Goal: Information Seeking & Learning: Learn about a topic

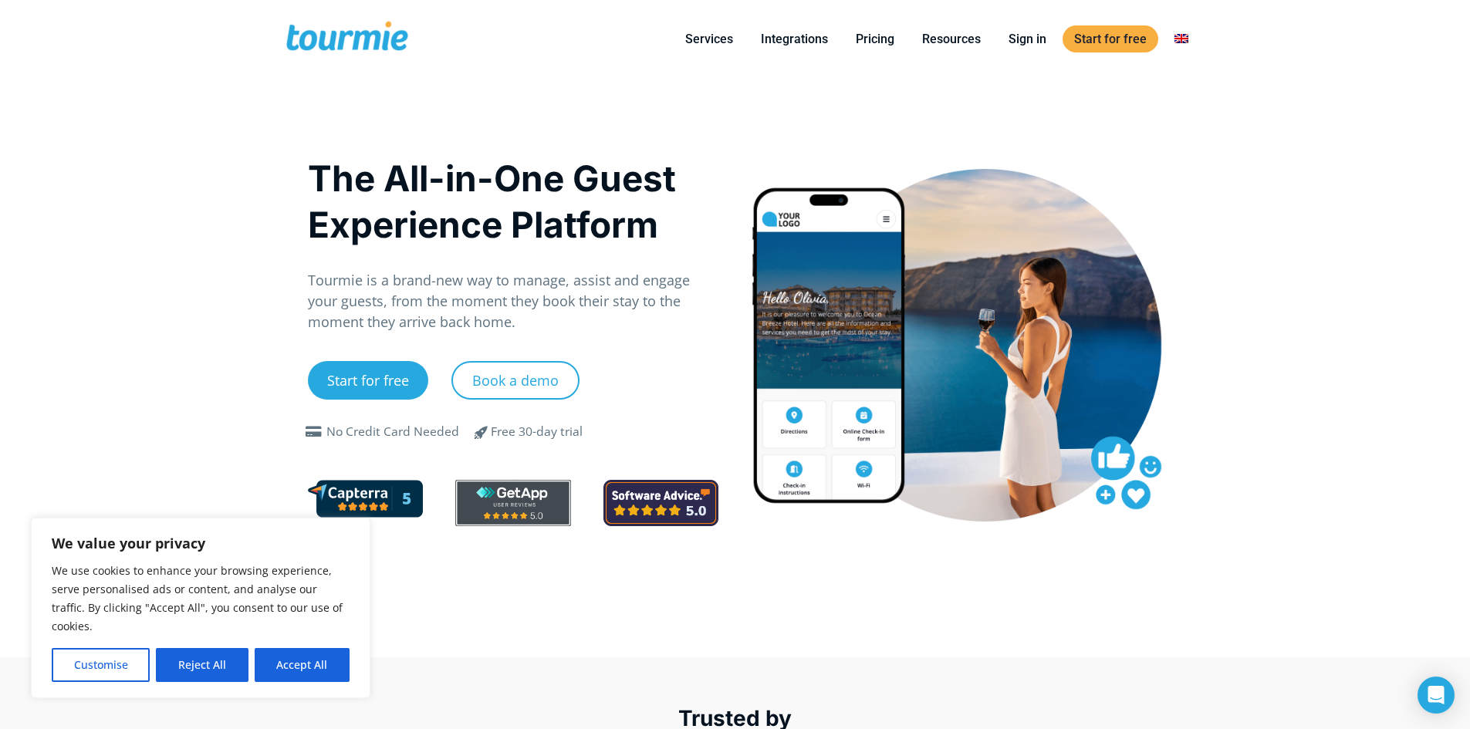
drag, startPoint x: 302, startPoint y: 661, endPoint x: 282, endPoint y: 580, distance: 82.6
click at [302, 660] on button "Accept All" at bounding box center [302, 665] width 95 height 34
checkbox input "true"
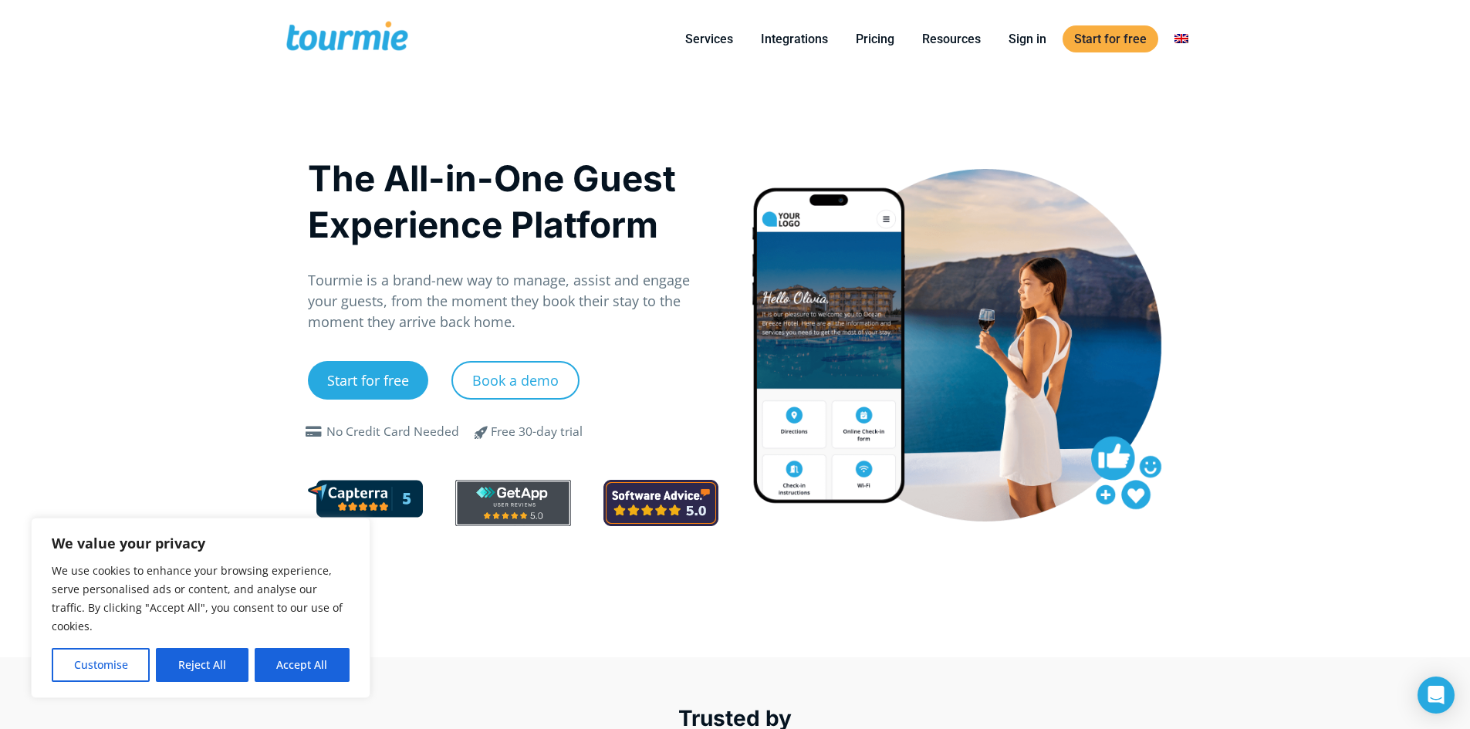
checkbox input "true"
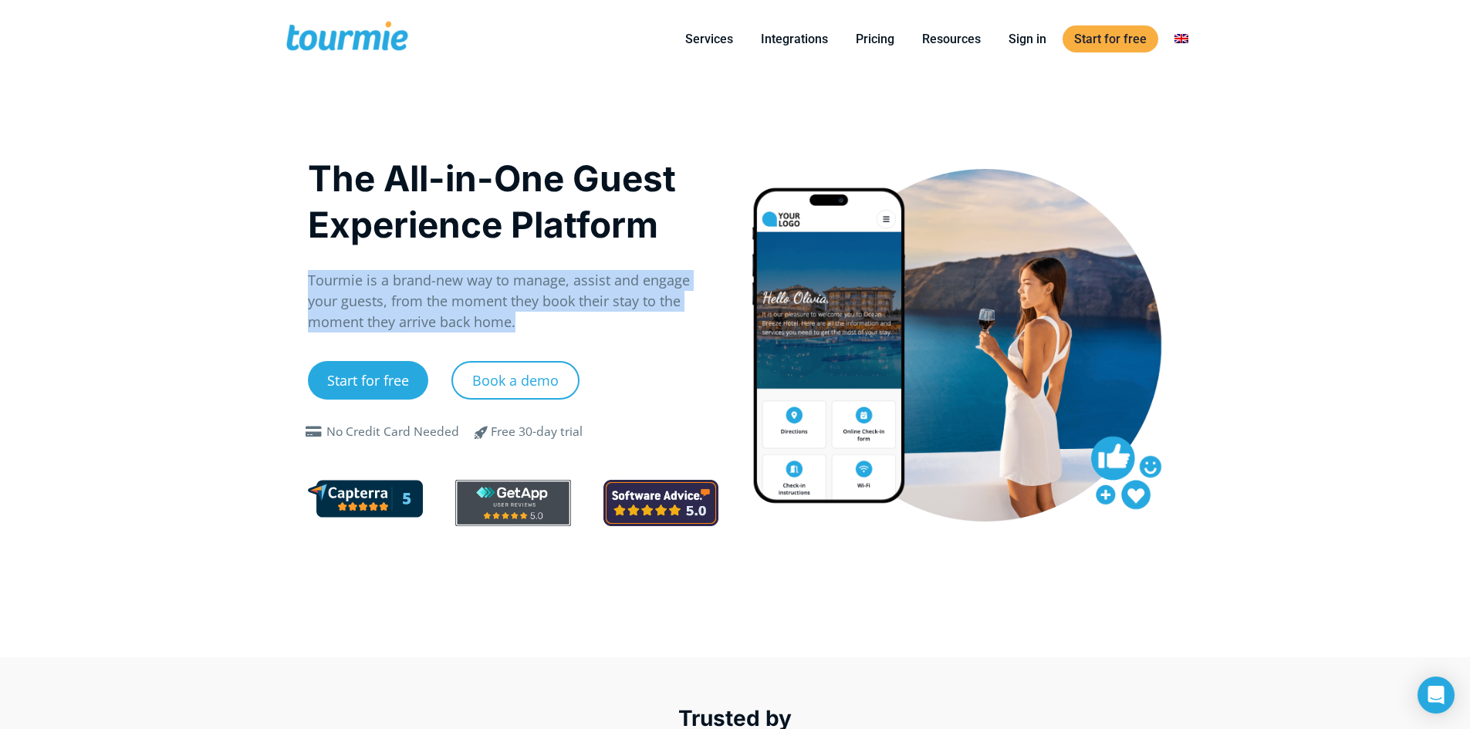
drag, startPoint x: 309, startPoint y: 279, endPoint x: 628, endPoint y: 333, distance: 323.2
click at [628, 333] on div "The All-in-One Guest Experience Platform Tourmie is a brand-new way to manage, …" at bounding box center [513, 348] width 411 height 387
click at [684, 327] on p "Tourmie is a brand-new way to manage, assist and engage your guests, from the m…" at bounding box center [513, 301] width 411 height 63
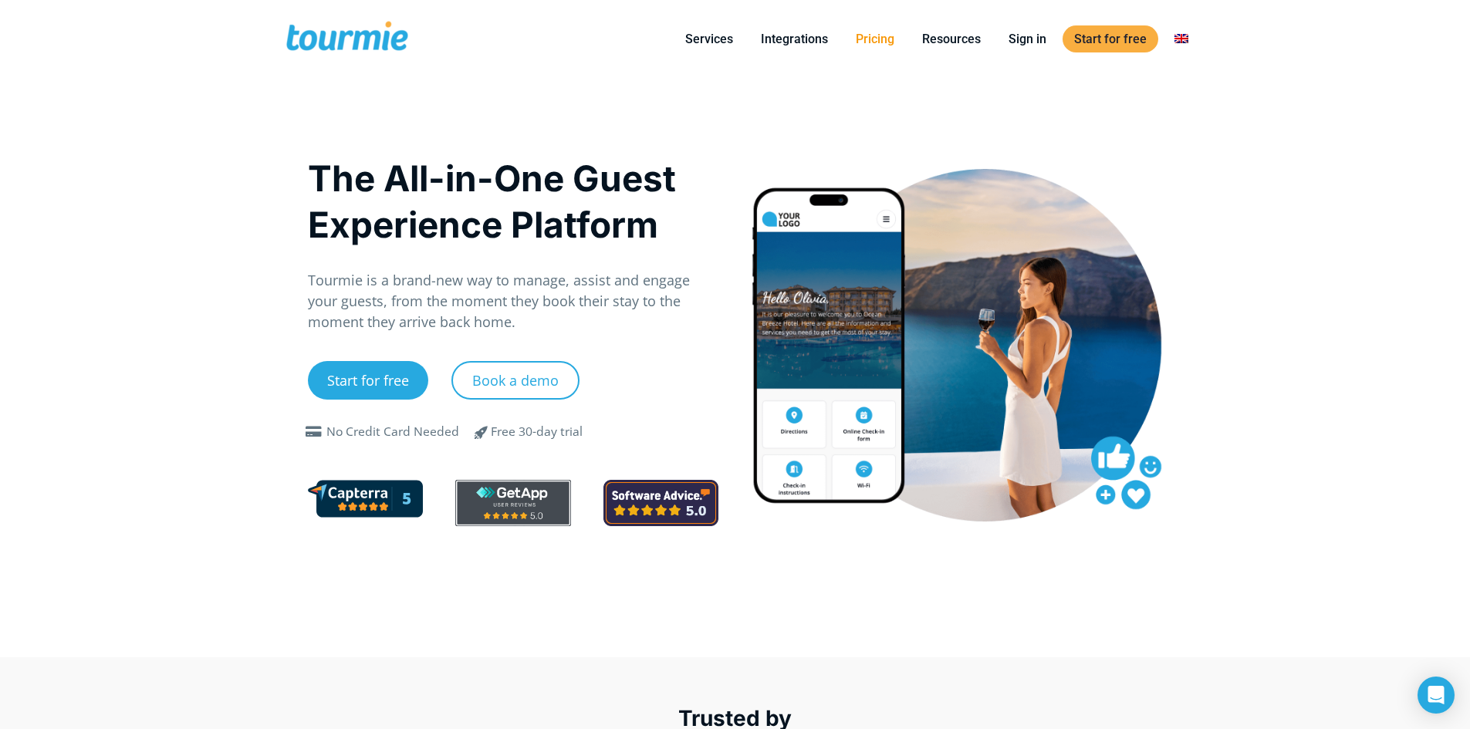
click at [884, 38] on link "Pricing" at bounding box center [875, 38] width 62 height 19
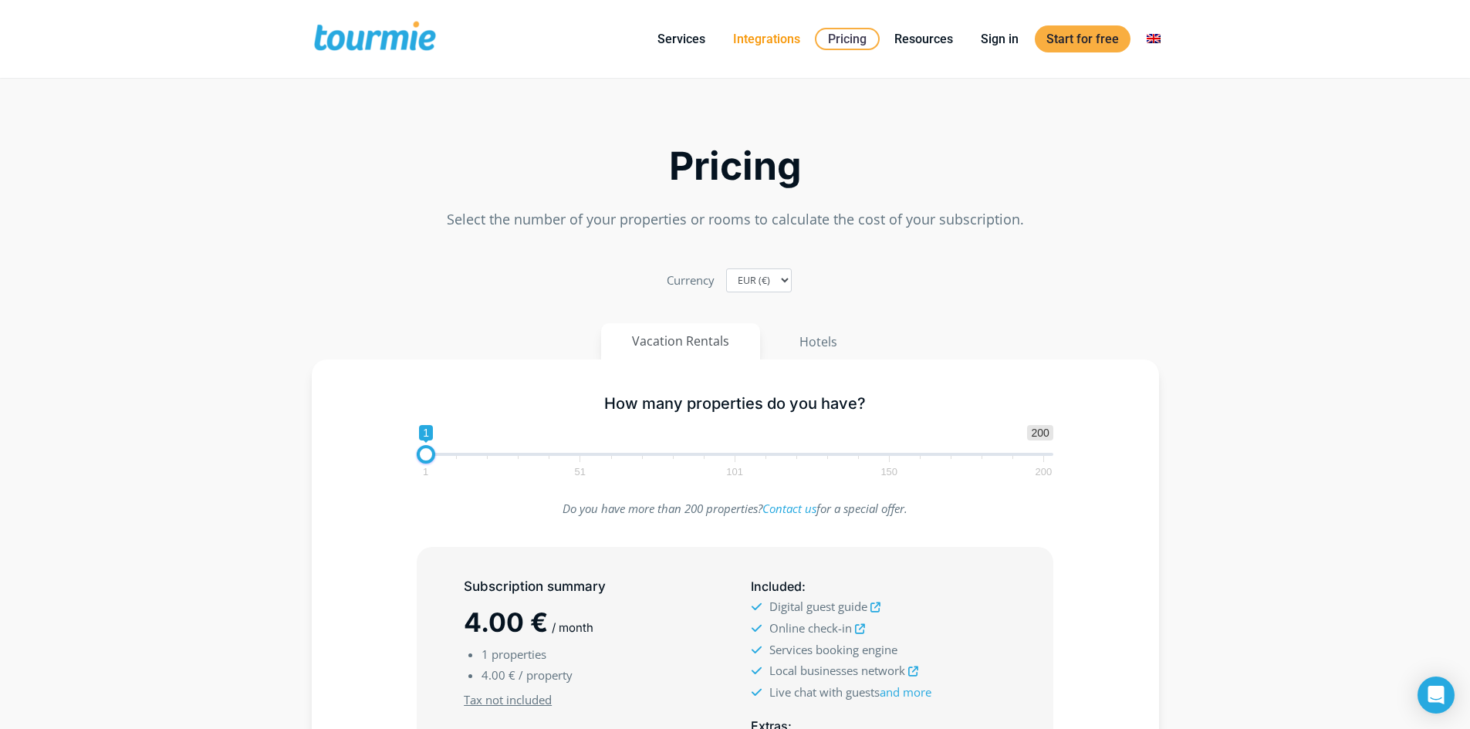
click at [766, 39] on link "Integrations" at bounding box center [767, 38] width 90 height 19
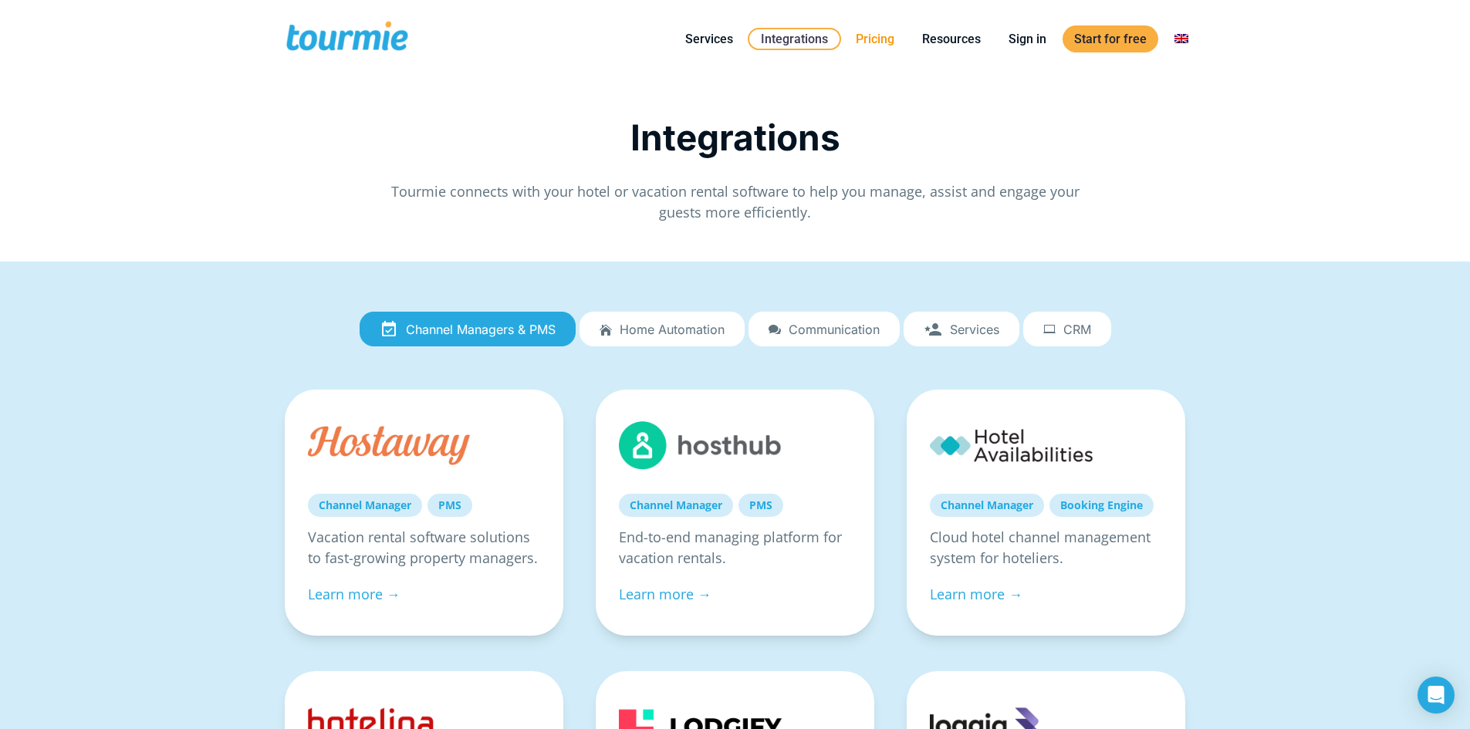
click at [892, 39] on link "Pricing" at bounding box center [875, 38] width 62 height 19
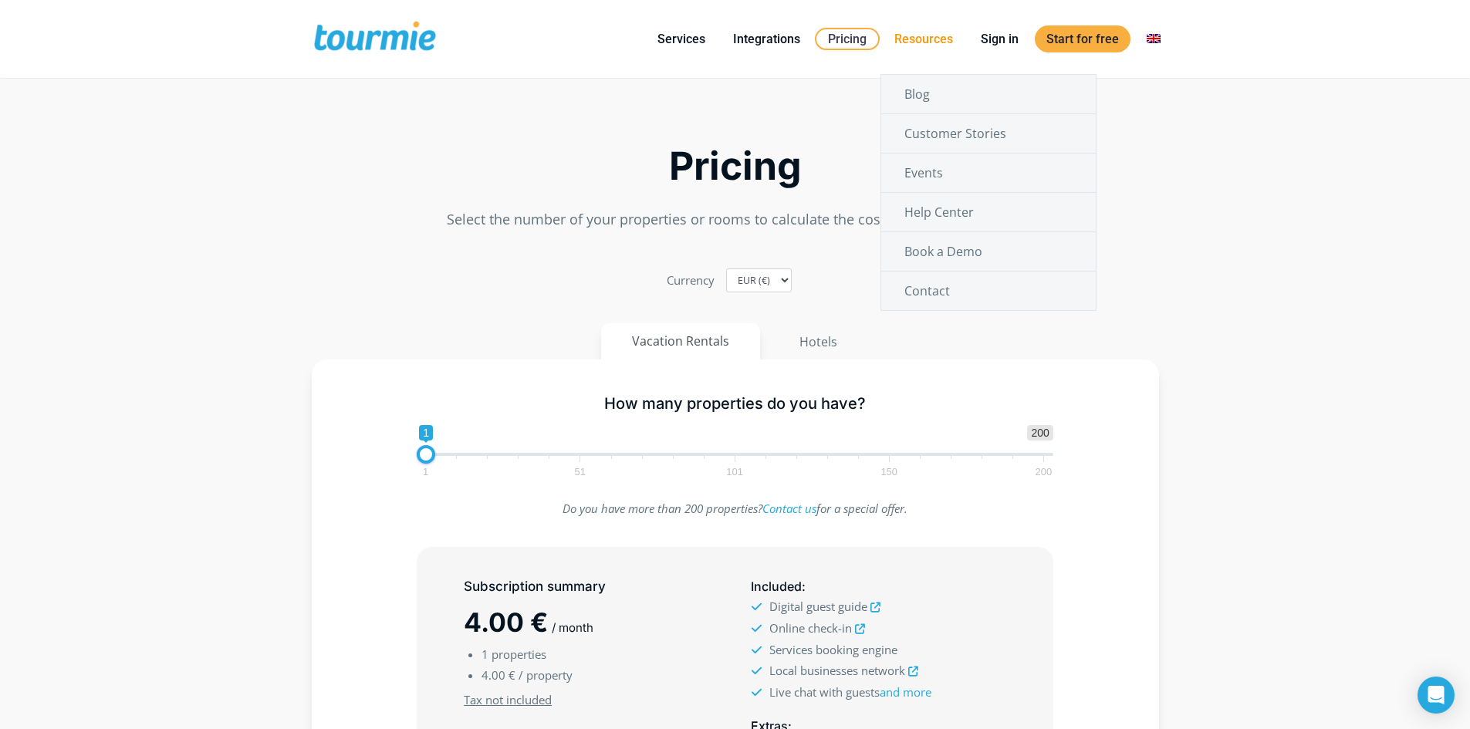
click at [928, 38] on link "Resources" at bounding box center [924, 38] width 82 height 19
click at [1012, 291] on link "Contact" at bounding box center [988, 291] width 215 height 39
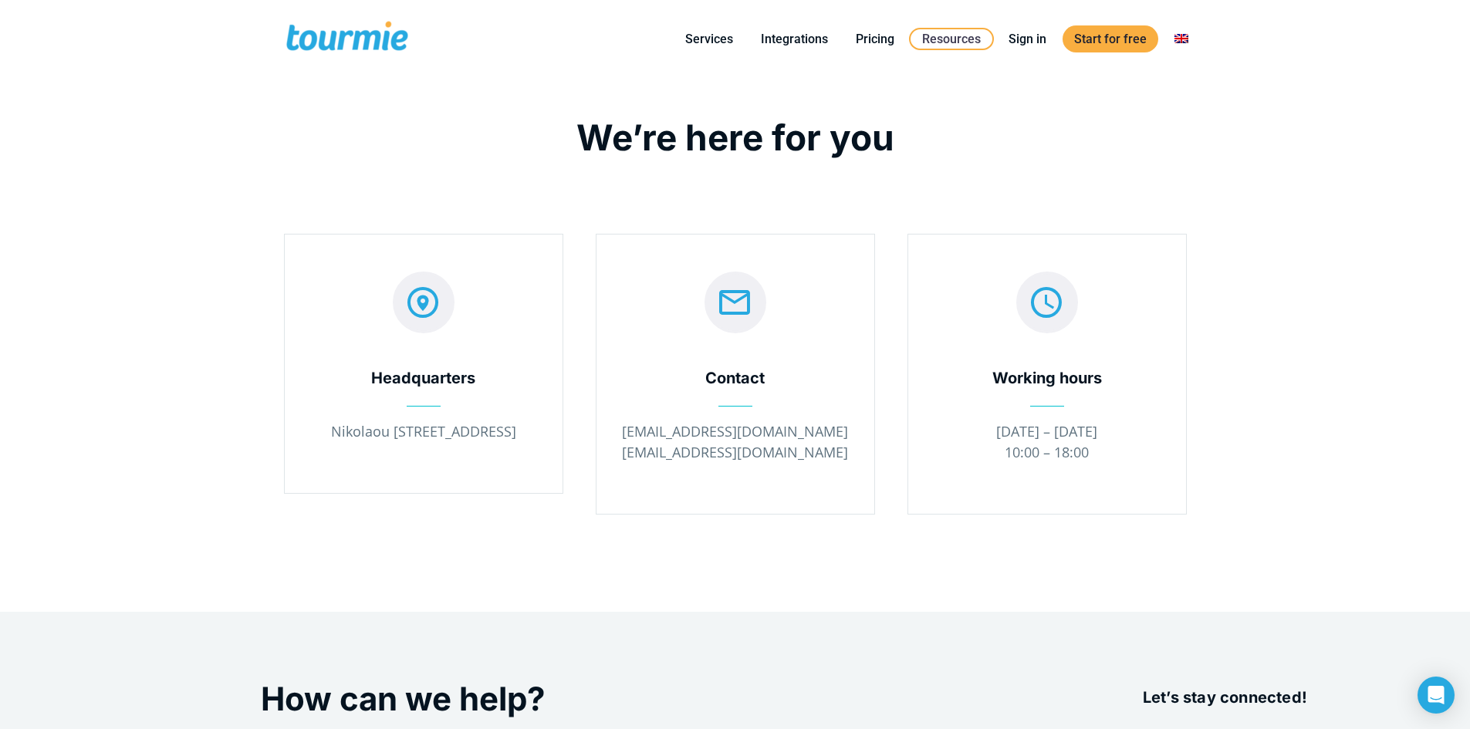
drag, startPoint x: 262, startPoint y: 533, endPoint x: 278, endPoint y: 567, distance: 37.3
drag, startPoint x: 278, startPoint y: 567, endPoint x: 304, endPoint y: 587, distance: 33.0
drag, startPoint x: 304, startPoint y: 587, endPoint x: 301, endPoint y: 607, distance: 19.5
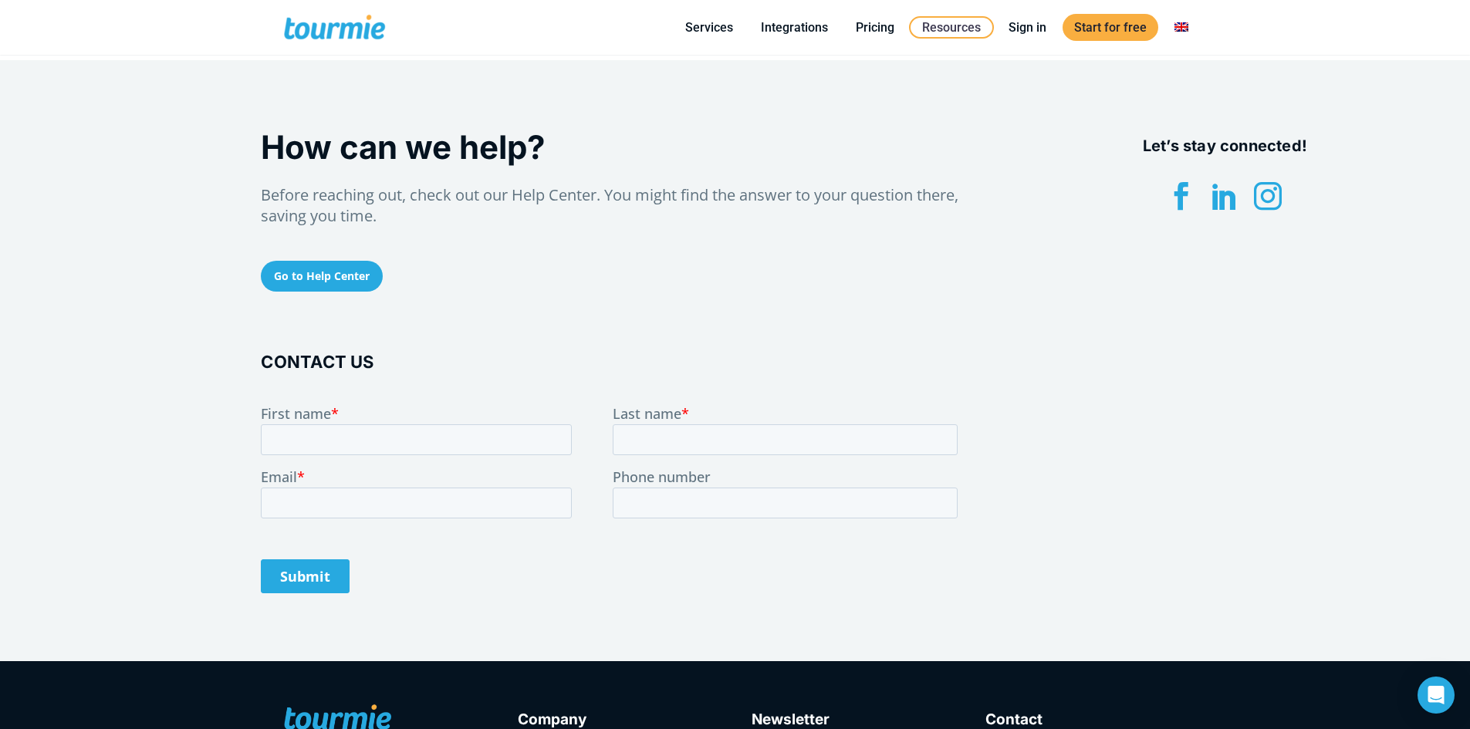
scroll to position [465, 0]
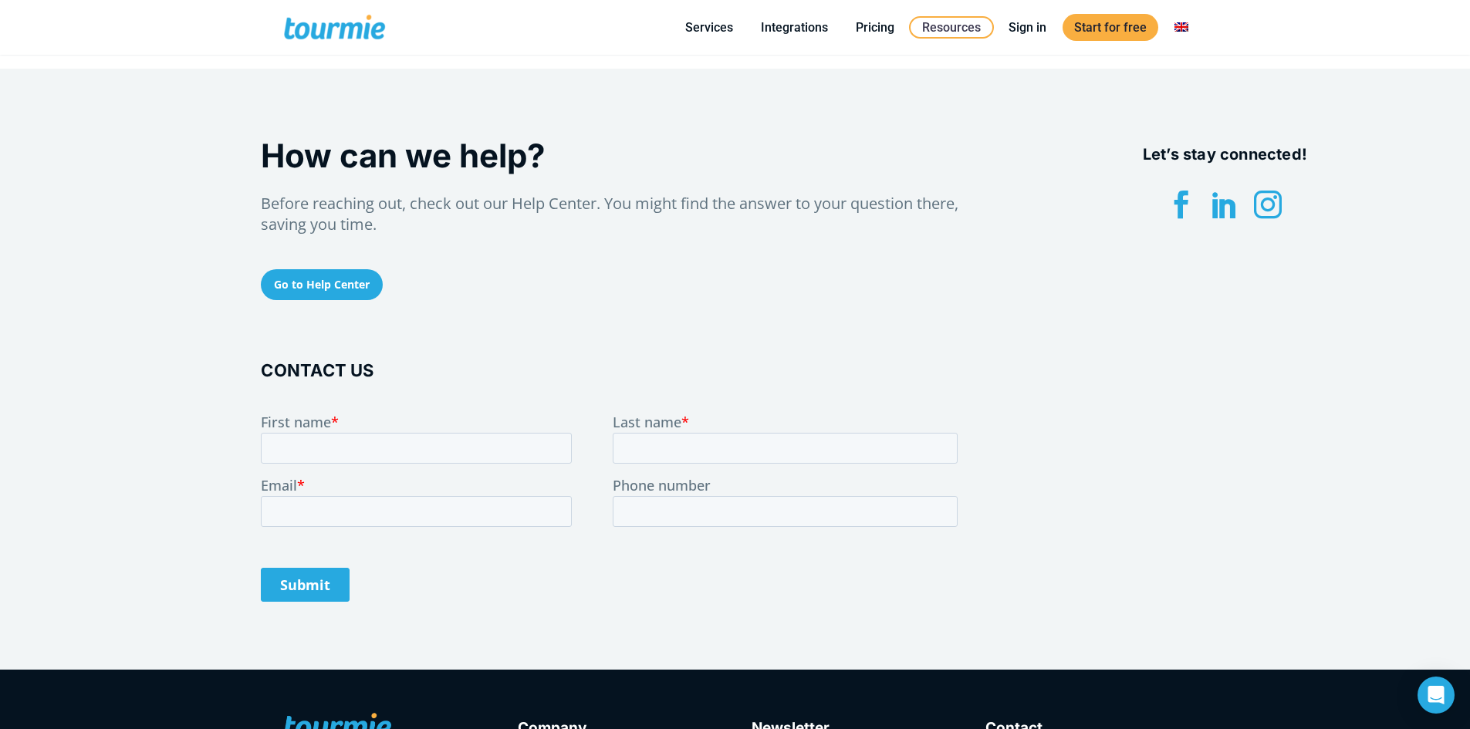
click at [313, 31] on span at bounding box center [347, 27] width 127 height 36
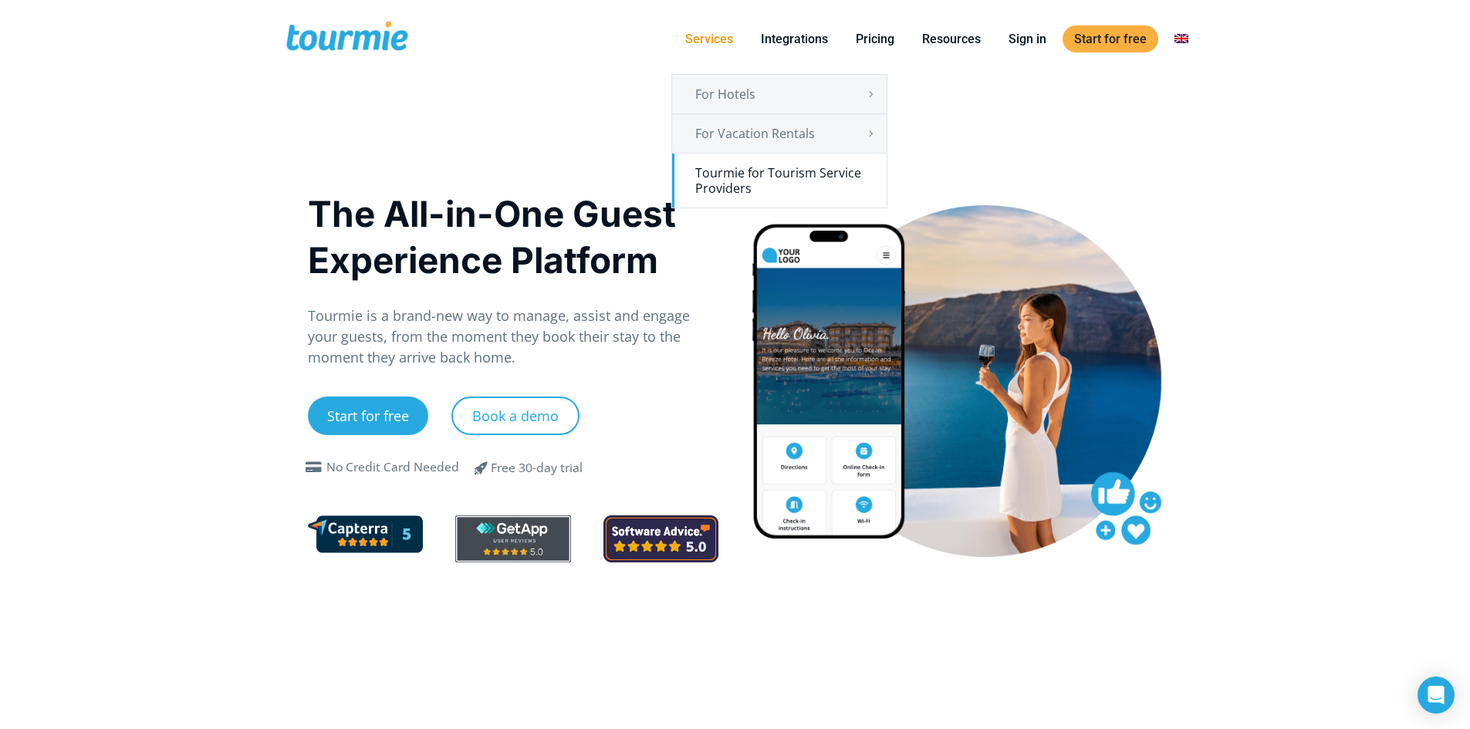
click at [791, 181] on link "Tourmie for Tourism Service Providers" at bounding box center [779, 181] width 215 height 54
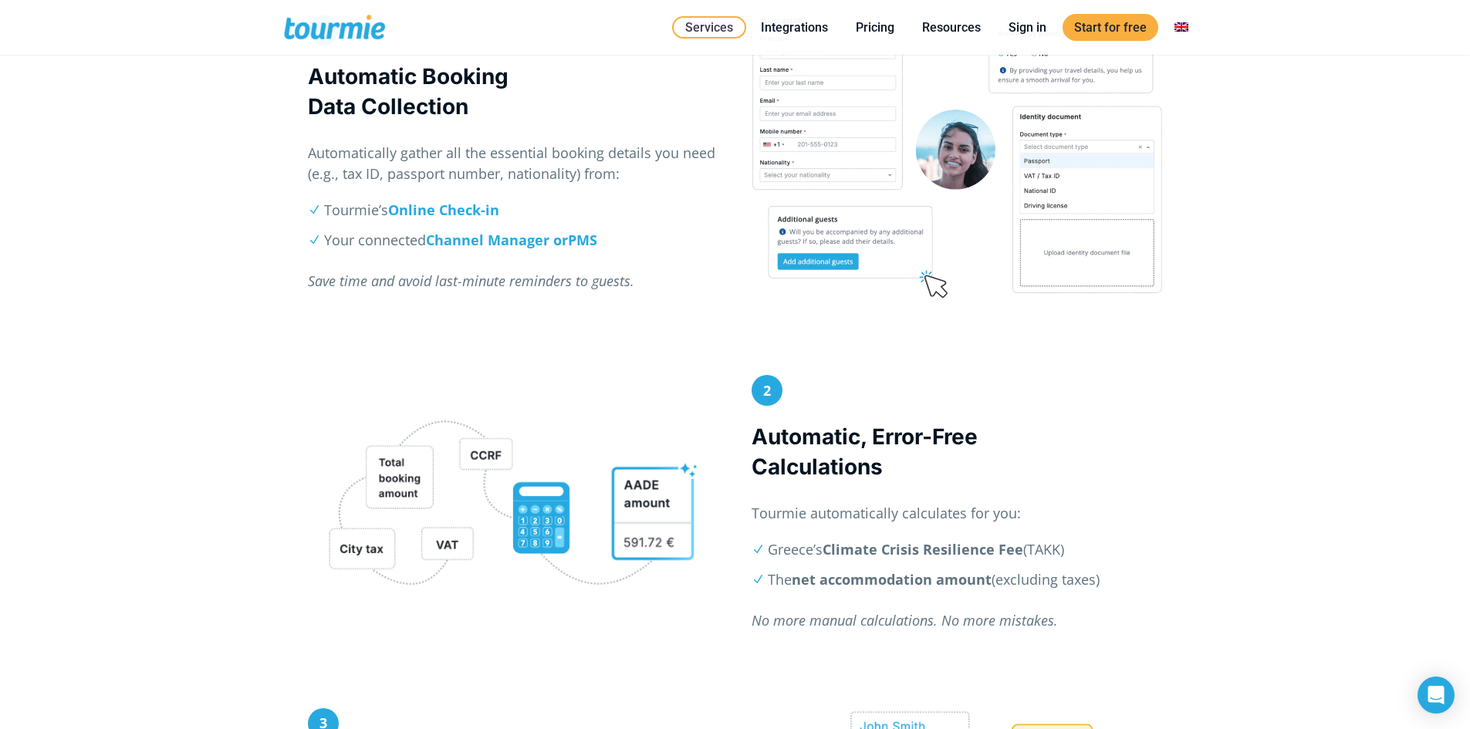
scroll to position [886, 0]
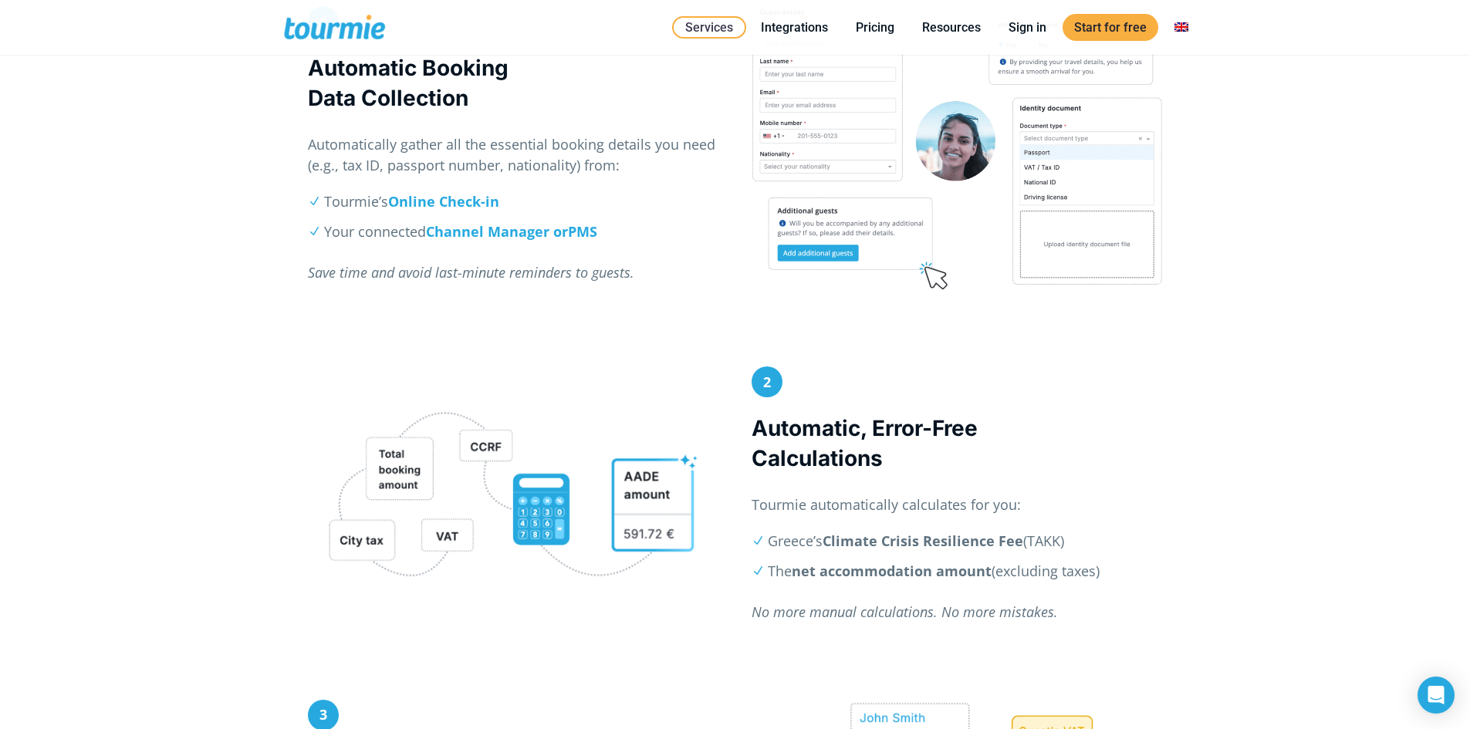
drag, startPoint x: 796, startPoint y: 541, endPoint x: 1074, endPoint y: 542, distance: 278.6
click at [1074, 542] on li "Greece’s Climate Crisis Resilience Fee (TAKK)" at bounding box center [965, 541] width 394 height 21
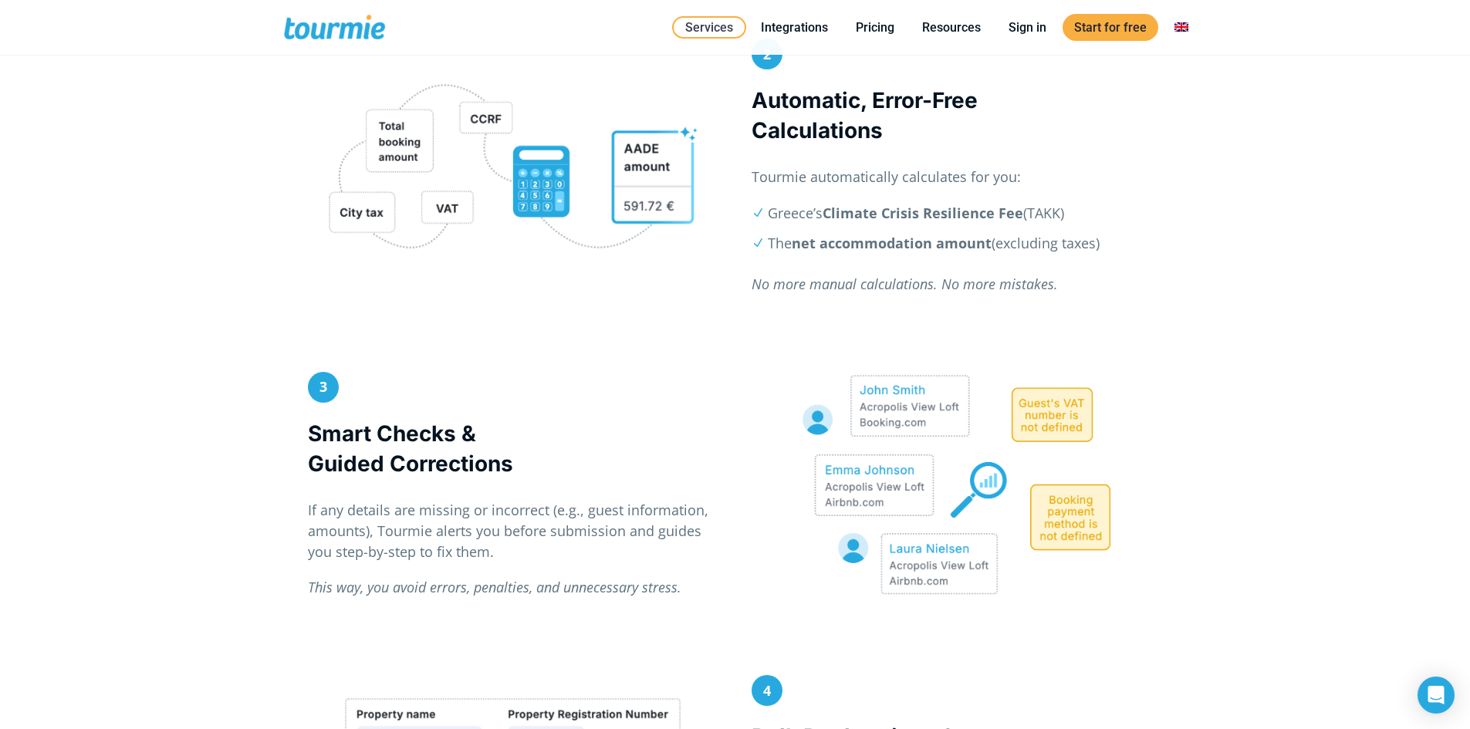
scroll to position [1218, 0]
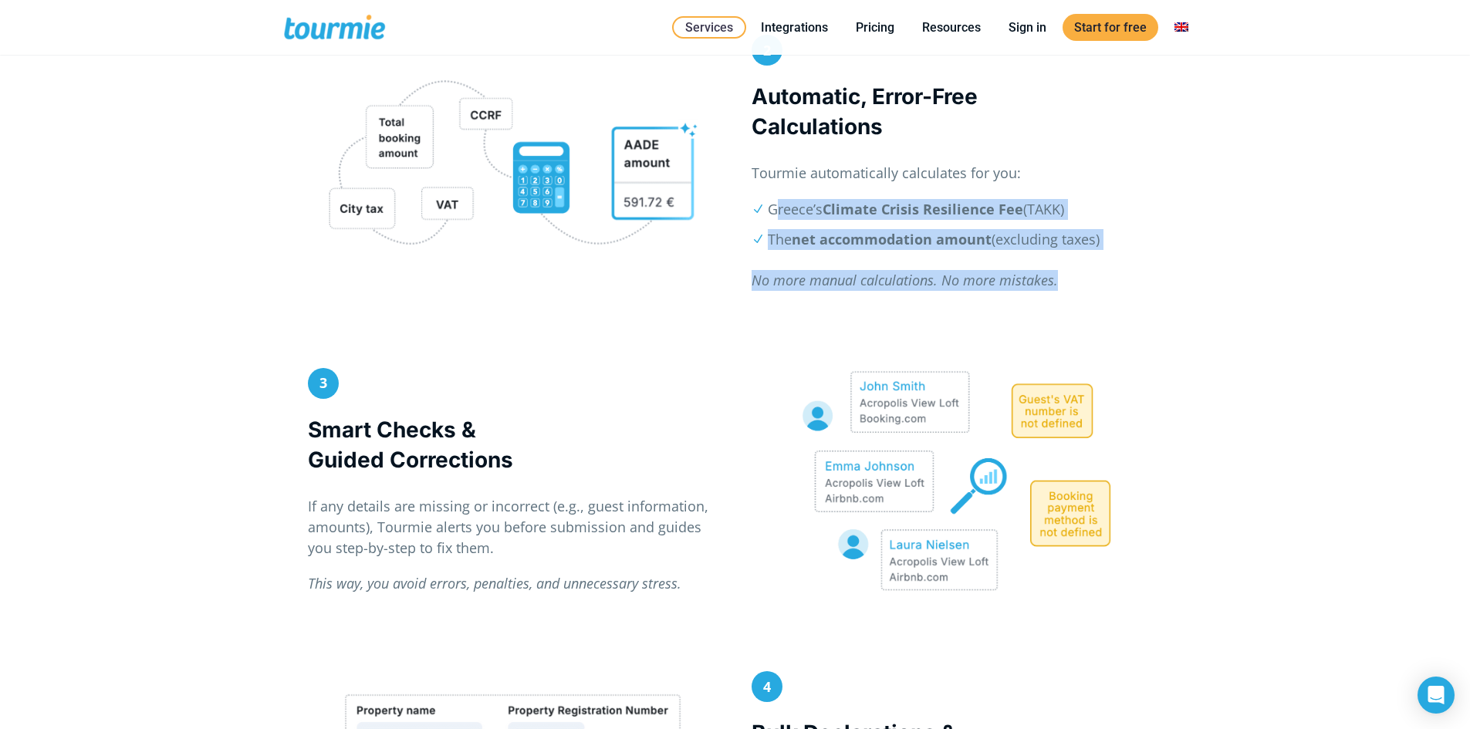
drag, startPoint x: 778, startPoint y: 205, endPoint x: 1197, endPoint y: 269, distance: 424.1
click at [1197, 269] on div "2 Automatic, Error-Free Calculations Tourmie automatically calculates for you: …" at bounding box center [735, 201] width 1470 height 333
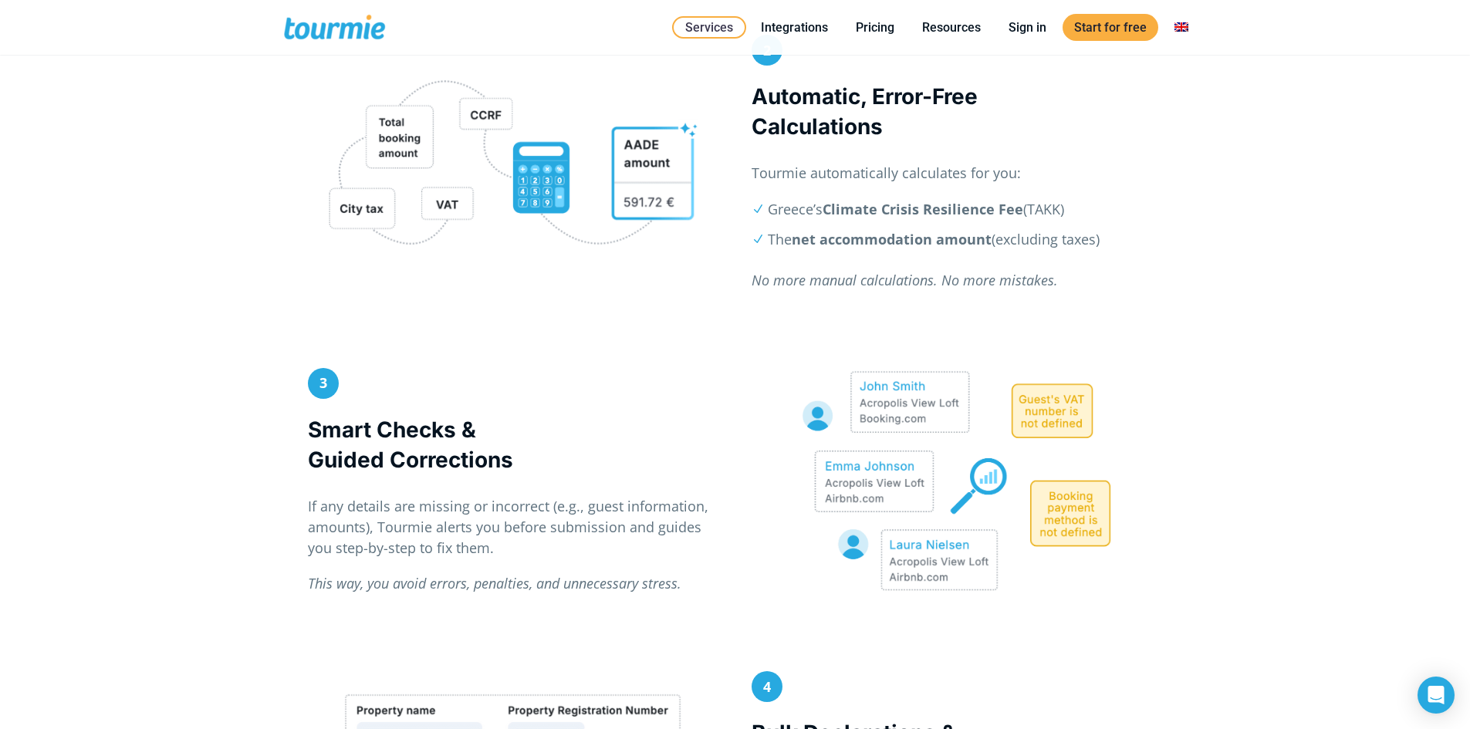
click at [526, 432] on h3 "Smart Checks & Guided Corrections" at bounding box center [513, 445] width 411 height 60
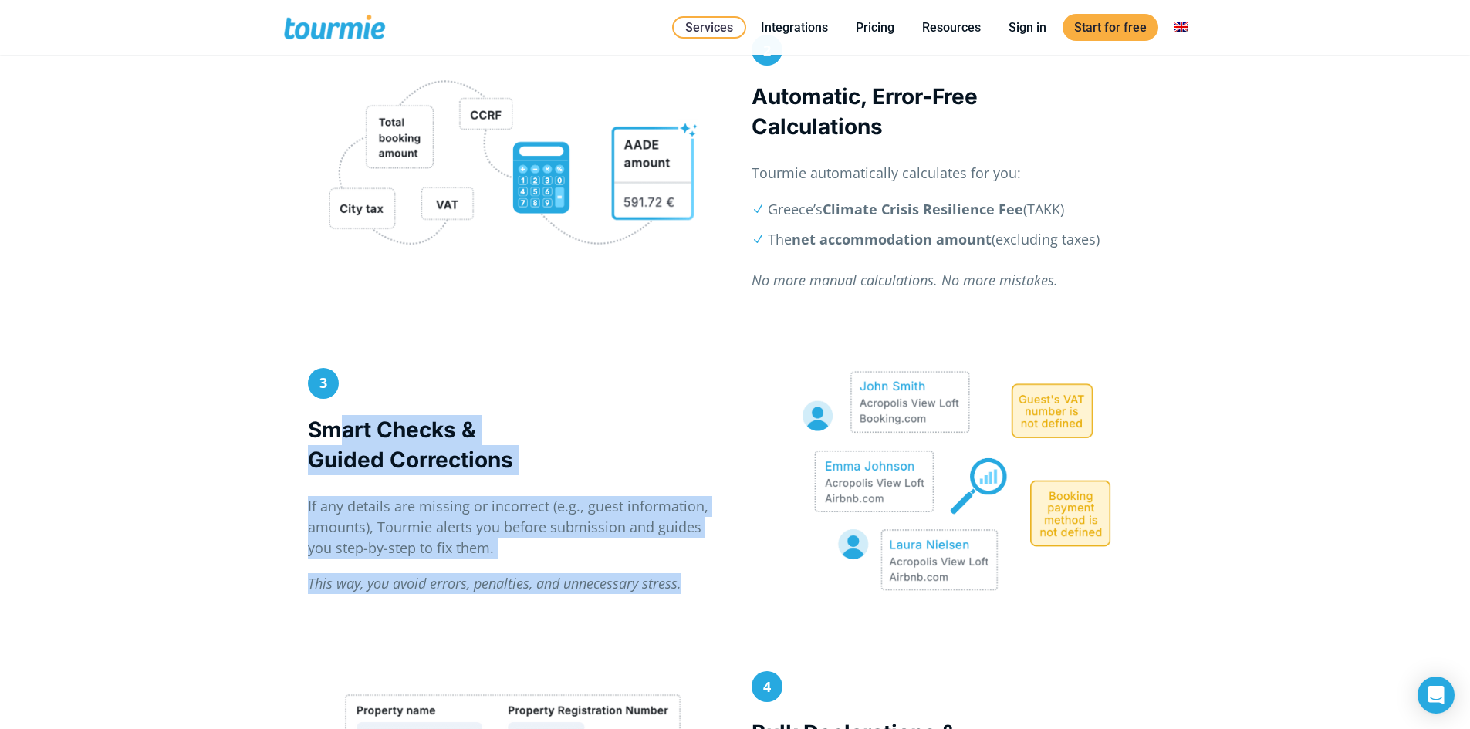
drag, startPoint x: 357, startPoint y: 428, endPoint x: 706, endPoint y: 566, distance: 375.7
click at [706, 566] on div "3 Smart Checks & Guided Corrections If any details are missing or incorrect (e.…" at bounding box center [513, 489] width 411 height 242
click at [734, 553] on div "3 Smart Checks & Guided Corrections If any details are missing or incorrect (e.…" at bounding box center [514, 489] width 444 height 242
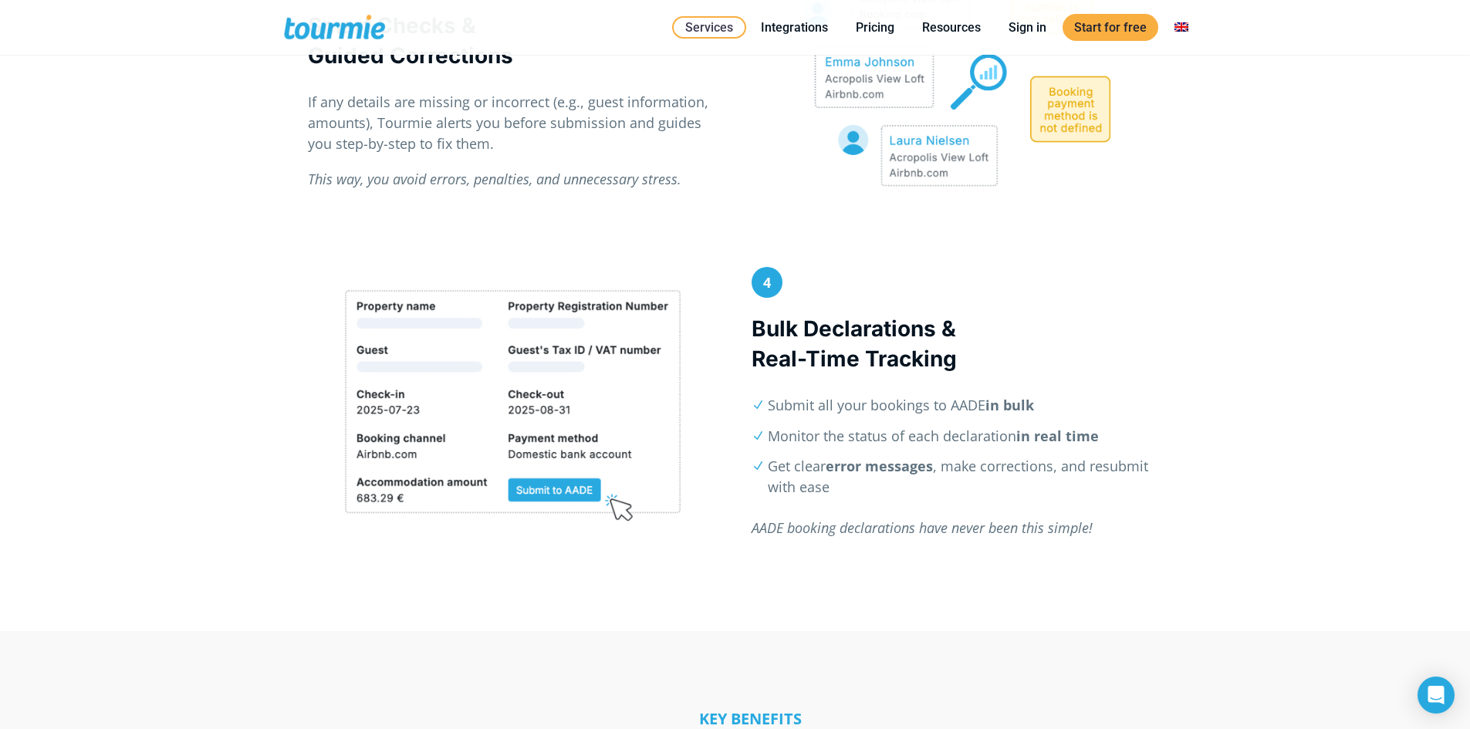
scroll to position [1626, 0]
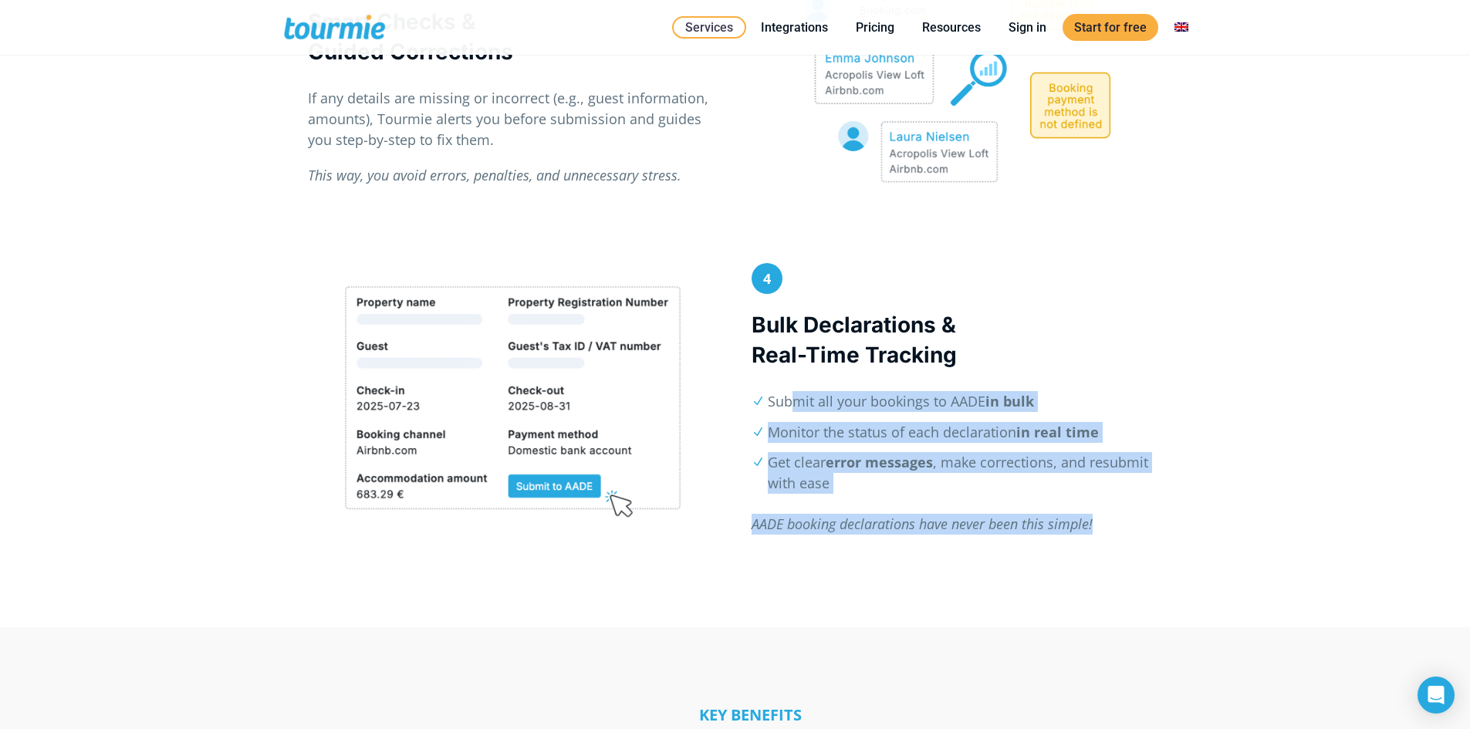
drag, startPoint x: 795, startPoint y: 397, endPoint x: 1199, endPoint y: 513, distance: 420.7
click at [1199, 513] on div "4 Bulk Declarations & Real-Time Tracking Submit all your bookings to AADE in bu…" at bounding box center [735, 445] width 1470 height 364
click at [1261, 518] on div "4 Bulk Declarations & Real-Time Tracking Submit all your bookings to AADE in bu…" at bounding box center [735, 445] width 1470 height 364
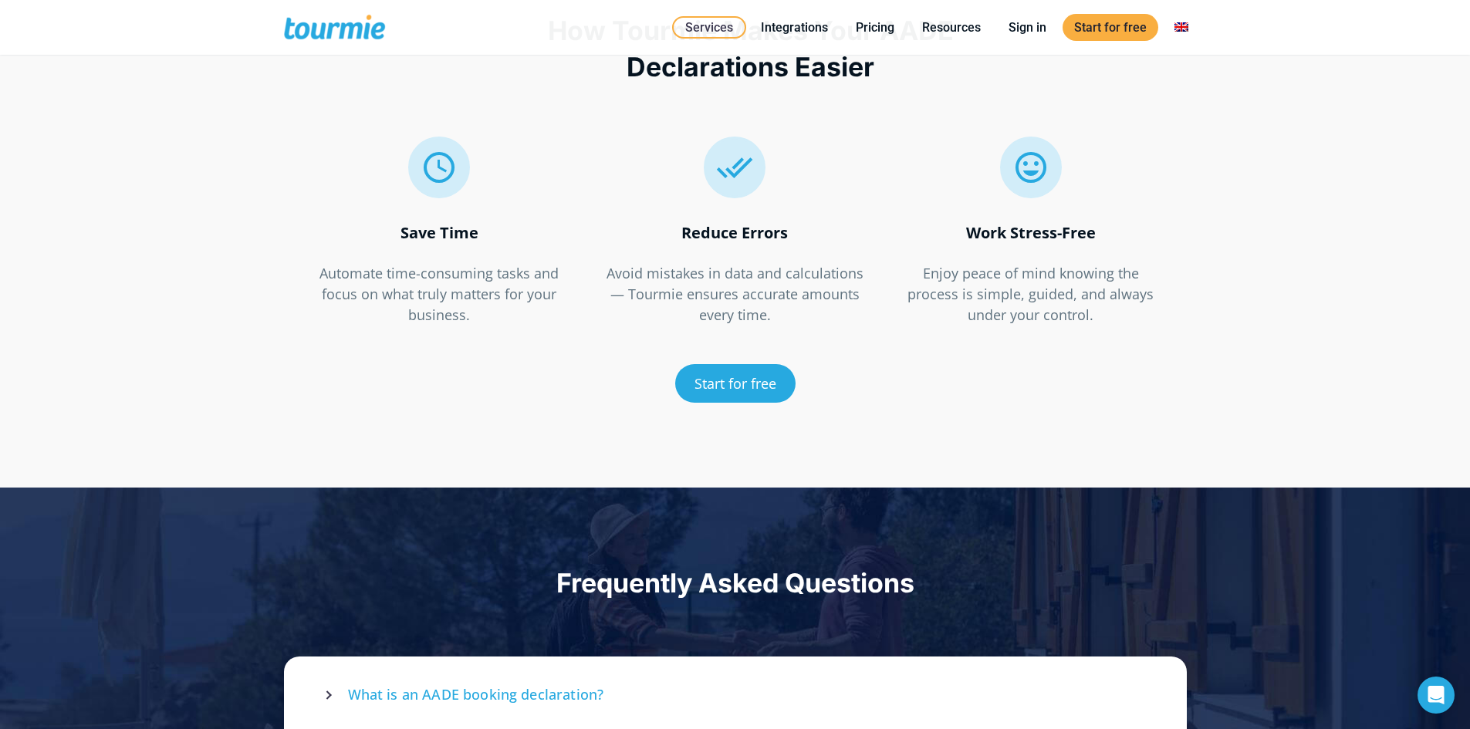
scroll to position [2354, 0]
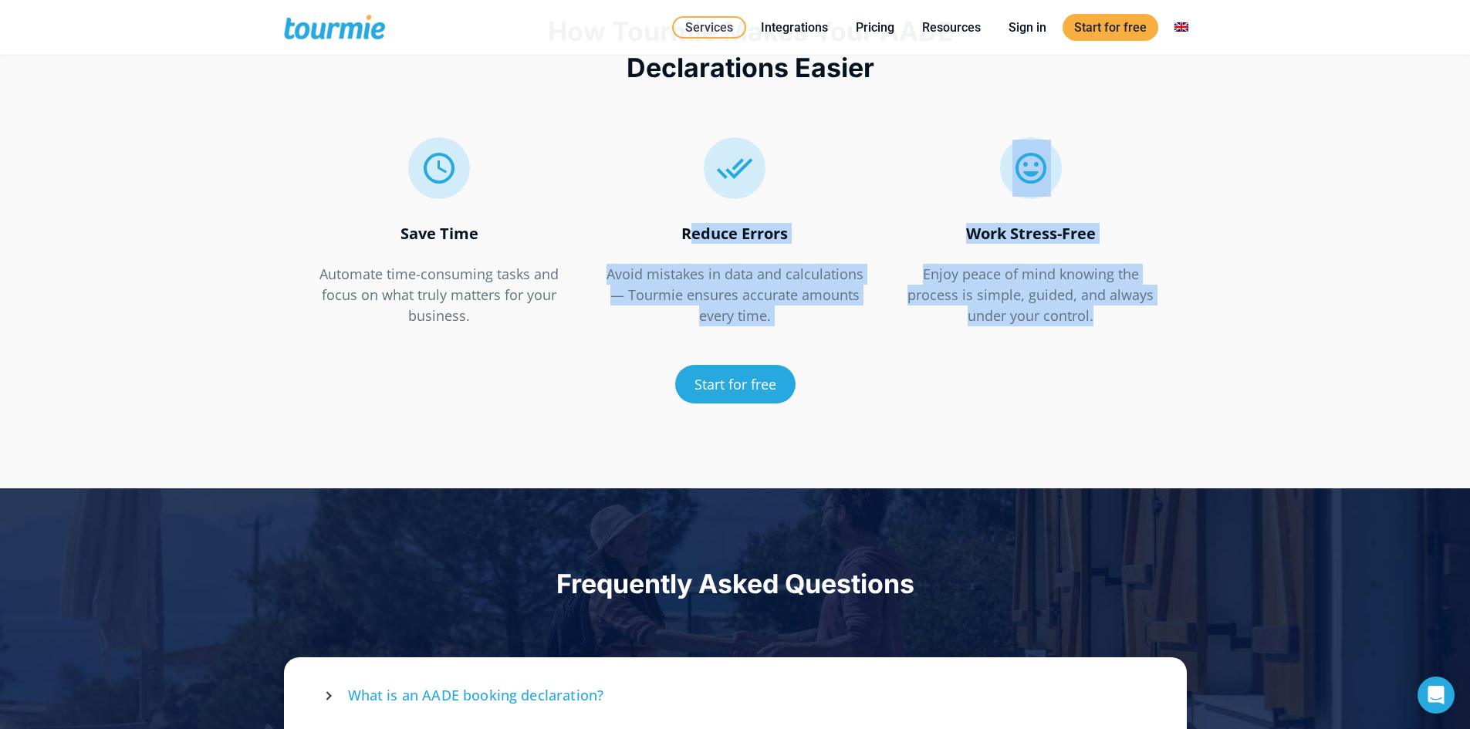
drag, startPoint x: 679, startPoint y: 225, endPoint x: 1173, endPoint y: 336, distance: 506.1
click at [1173, 336] on div "  Save Time Automate time-consuming tasks and focus on what truly matters for…" at bounding box center [736, 268] width 888 height 316
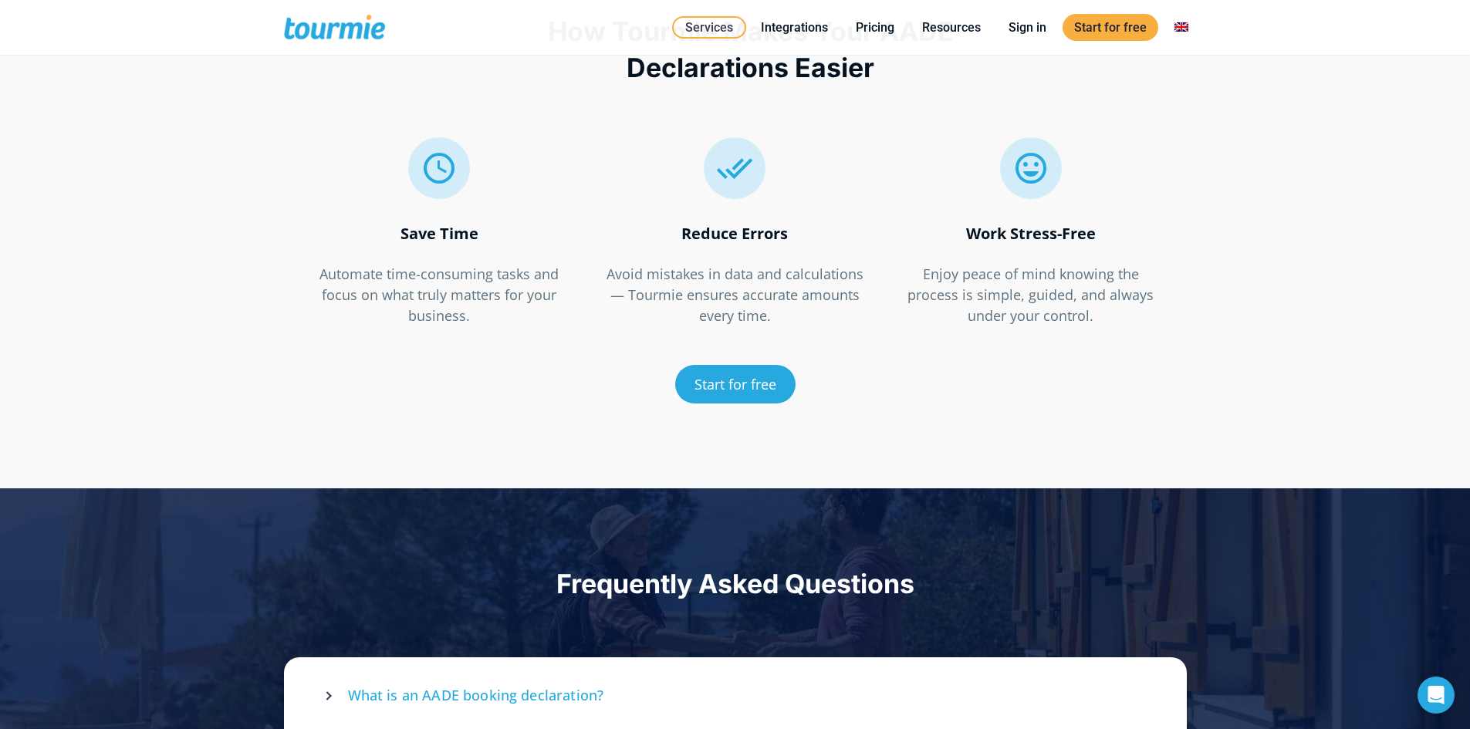
click at [1250, 421] on div "  Save Time Automate time-consuming tasks and focus on what truly matters for…" at bounding box center [735, 268] width 1470 height 316
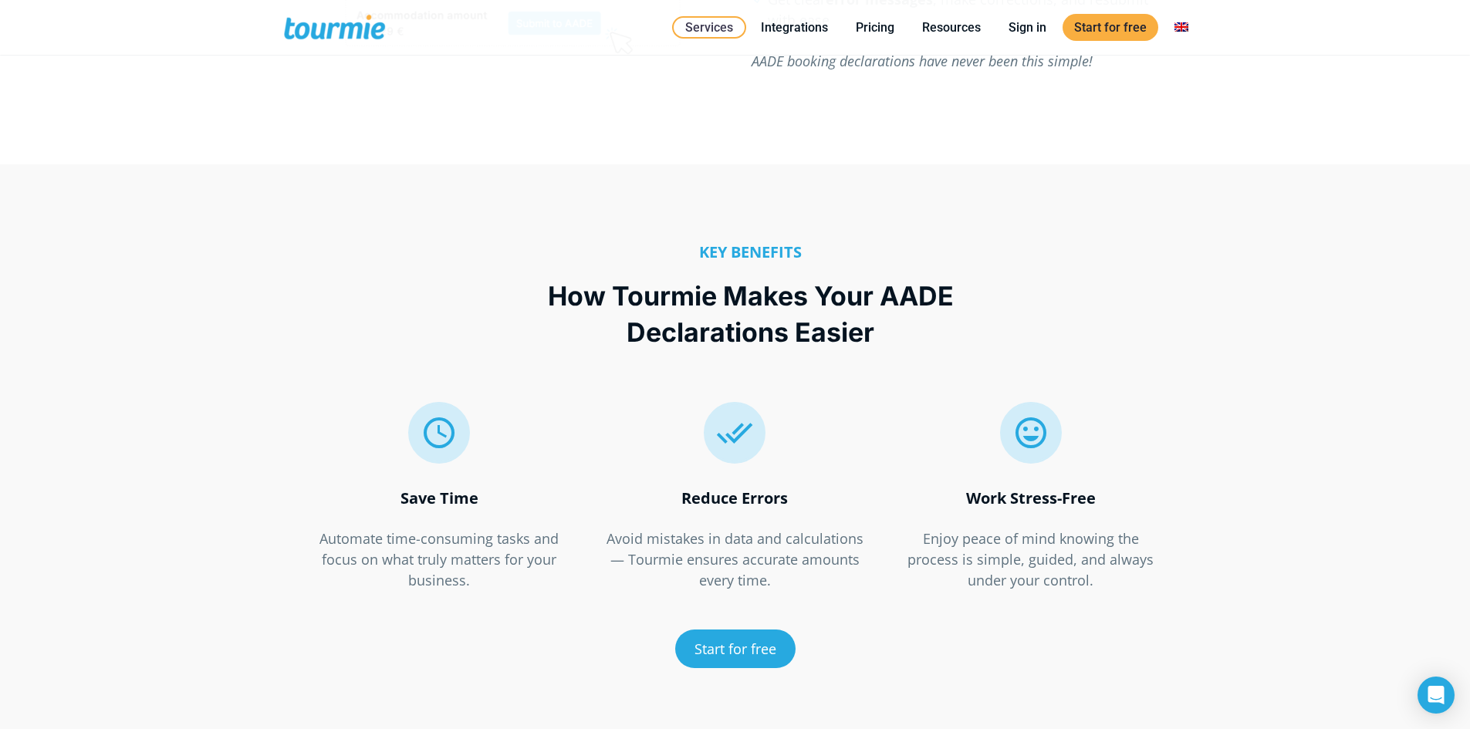
scroll to position [2080, 0]
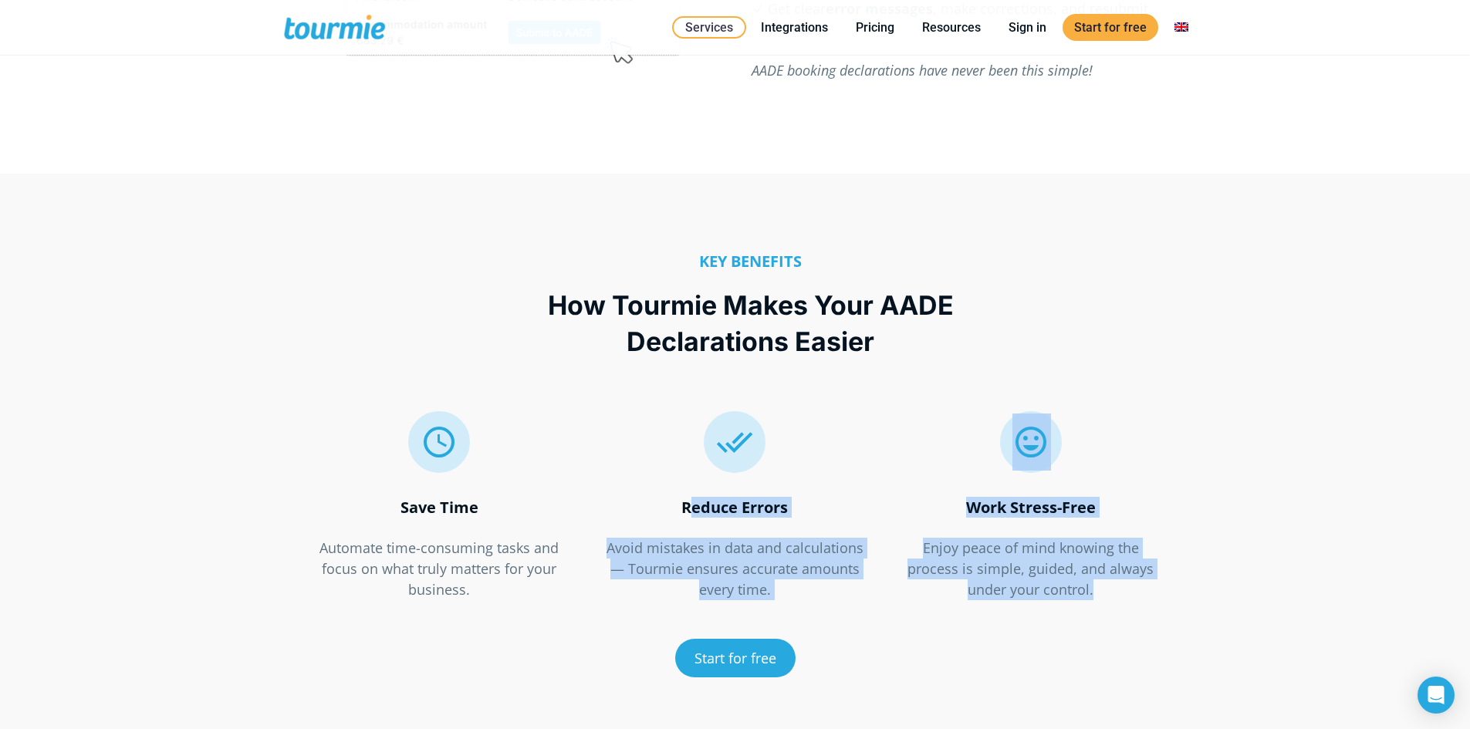
drag, startPoint x: 648, startPoint y: 515, endPoint x: 1218, endPoint y: 590, distance: 575.4
click at [1218, 590] on div "  Save Time Automate time-consuming tasks and focus on what truly matters for…" at bounding box center [735, 542] width 1470 height 316
click at [1311, 545] on div "  Save Time Automate time-consuming tasks and focus on what truly matters for…" at bounding box center [735, 542] width 1470 height 316
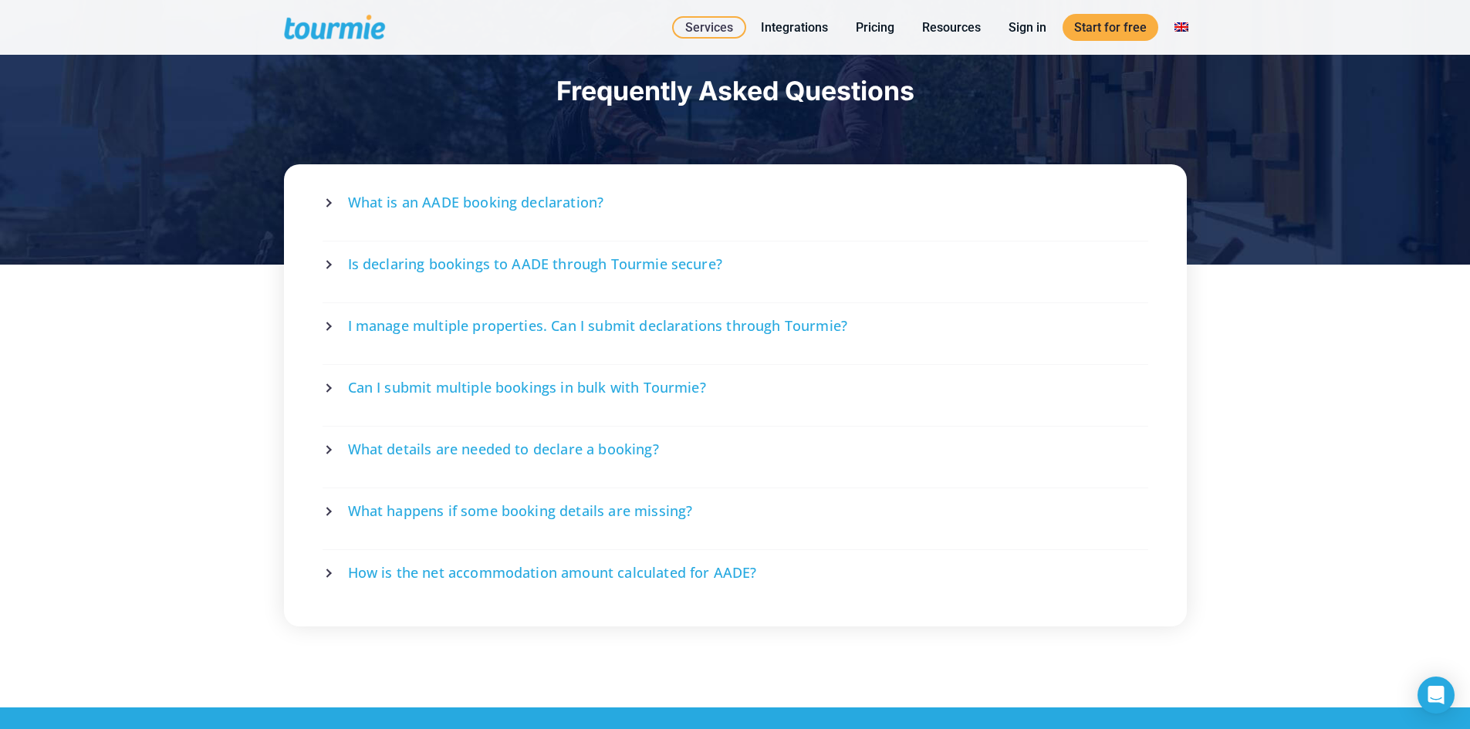
scroll to position [2849, 0]
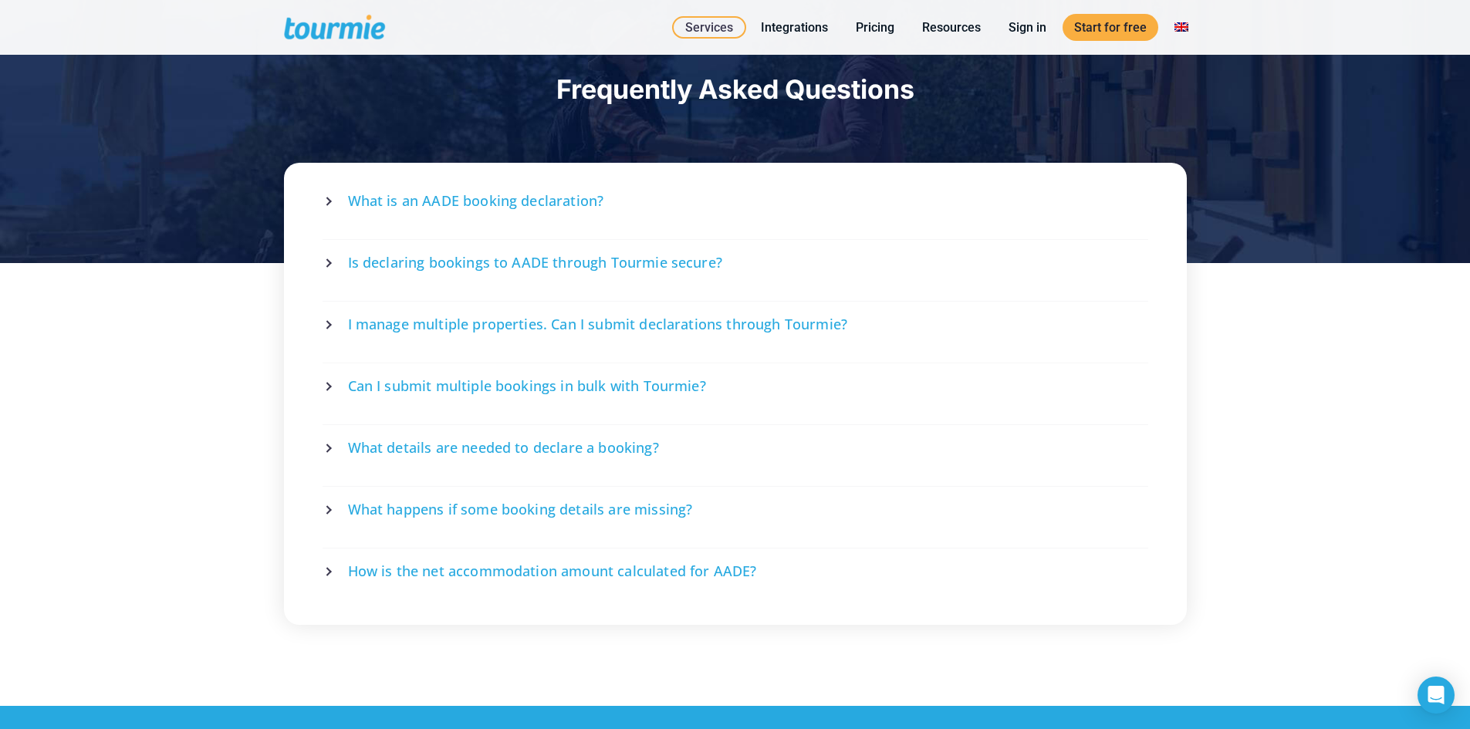
click at [468, 323] on span "I manage multiple properties. Can I submit declarations through Tourmie?" at bounding box center [598, 324] width 500 height 19
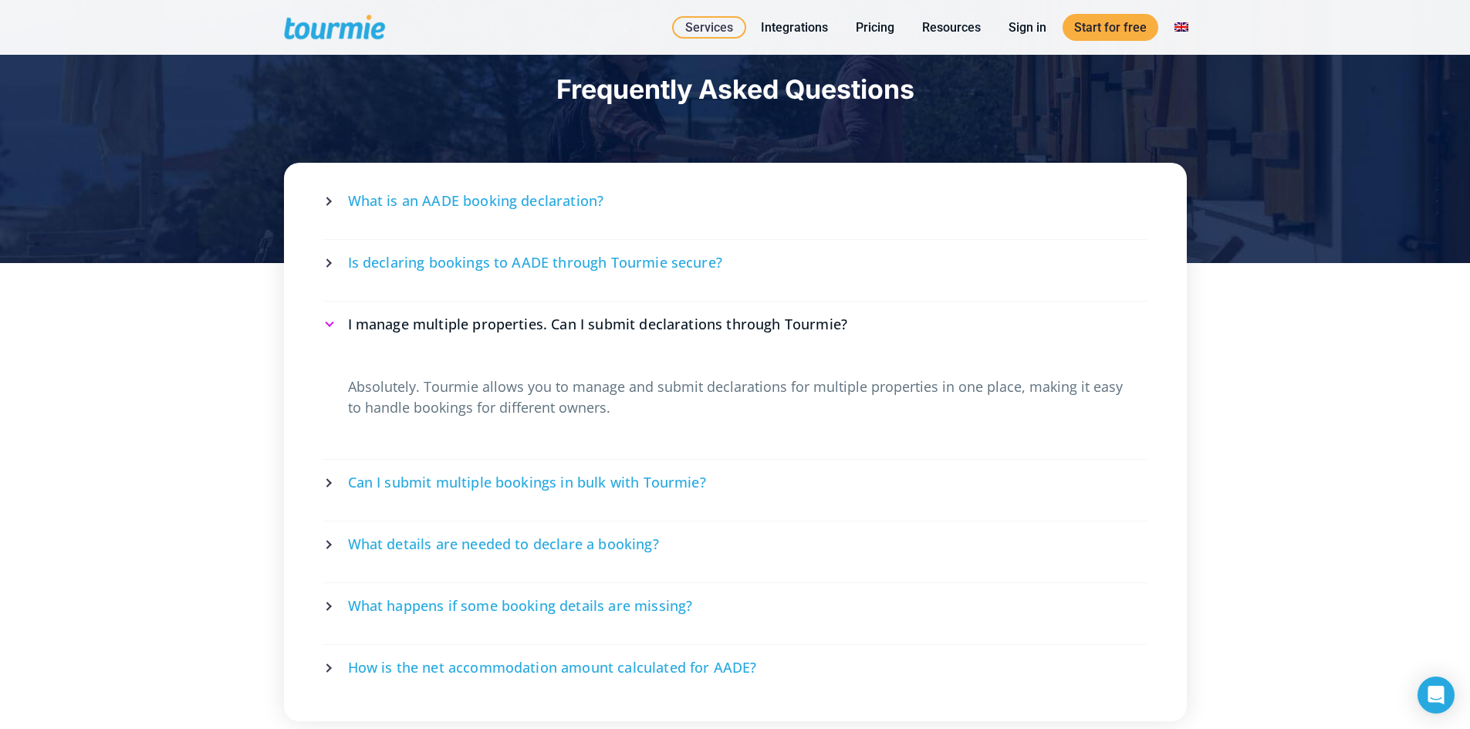
click at [448, 492] on span "Can I submit multiple bookings in bulk with Tourmie?" at bounding box center [527, 482] width 358 height 19
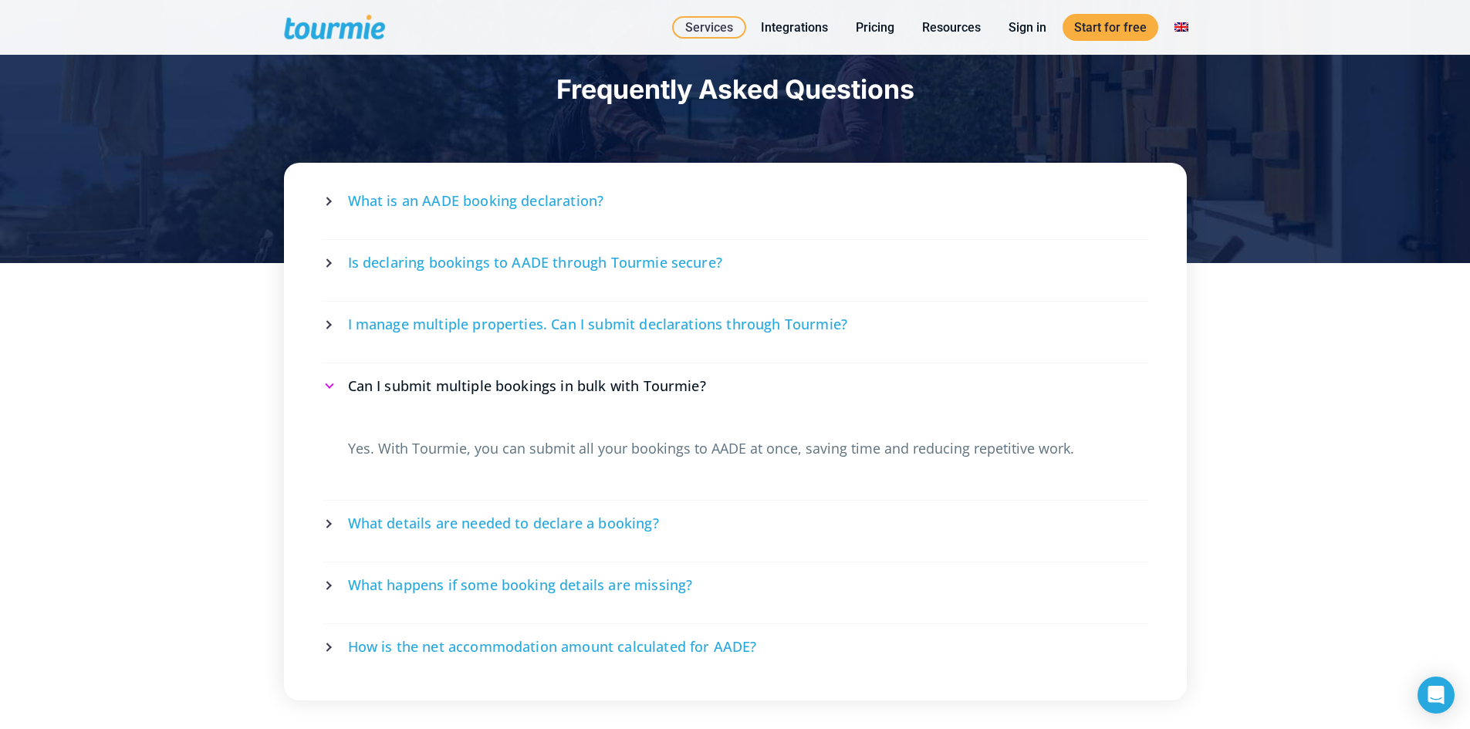
click at [458, 526] on span "What details are needed to declare a booking?" at bounding box center [503, 523] width 311 height 19
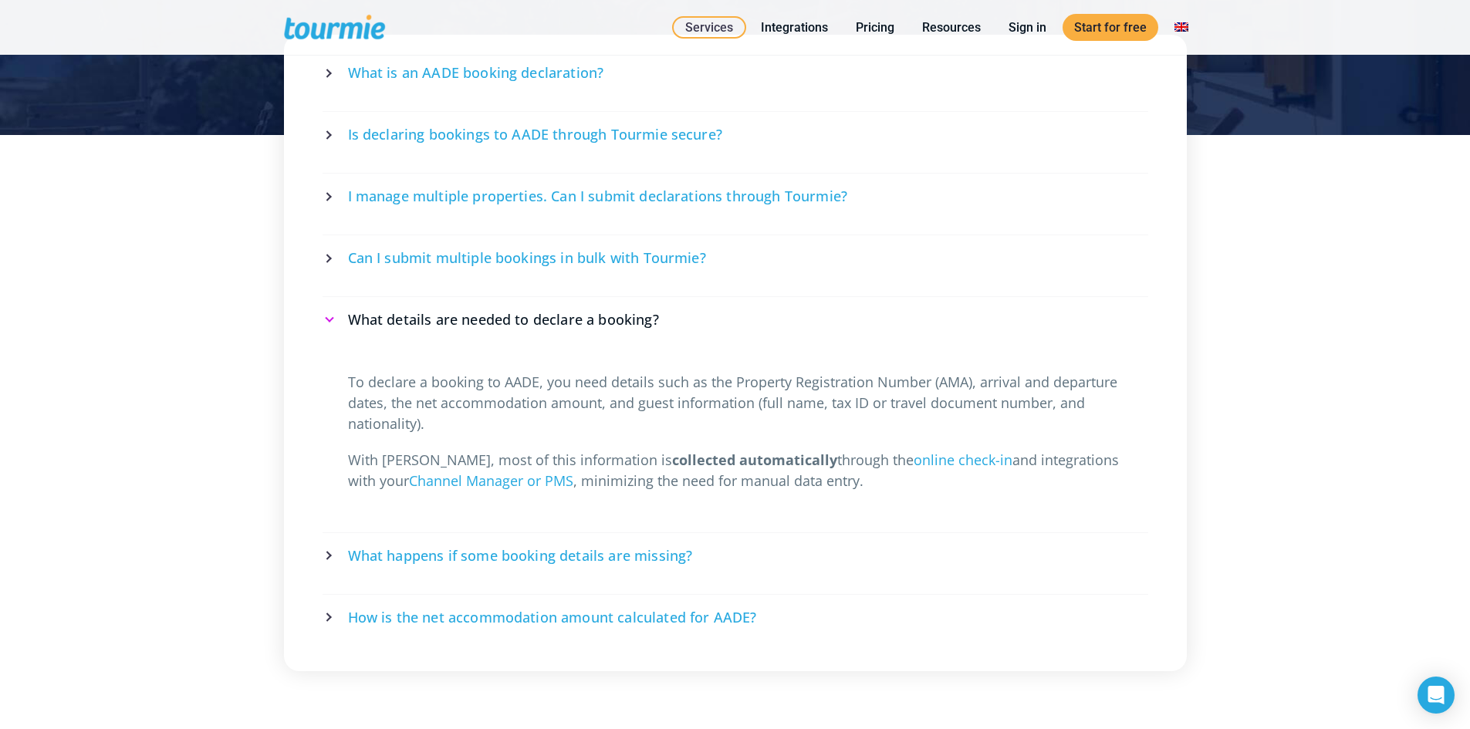
scroll to position [3008, 0]
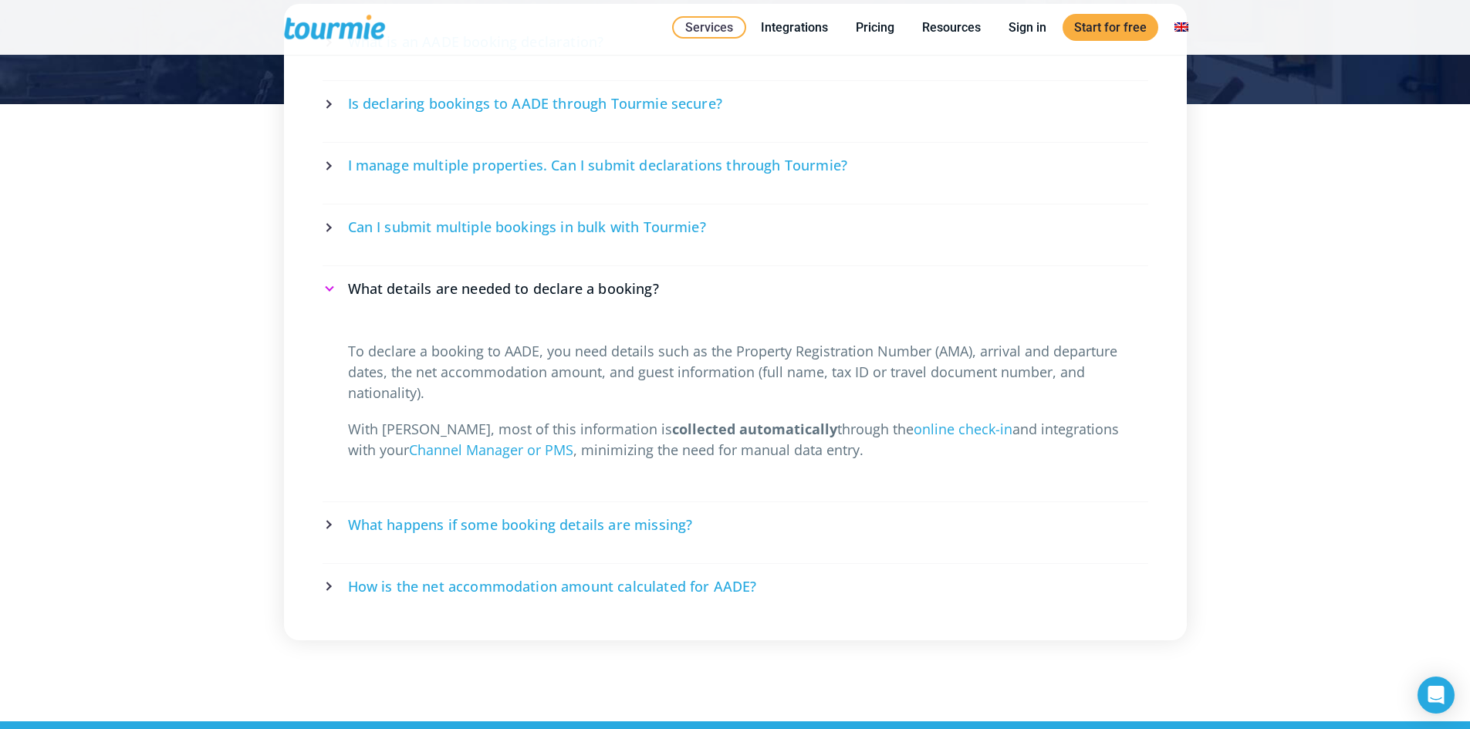
click at [450, 529] on span "What happens if some booking details are missing?" at bounding box center [520, 525] width 345 height 19
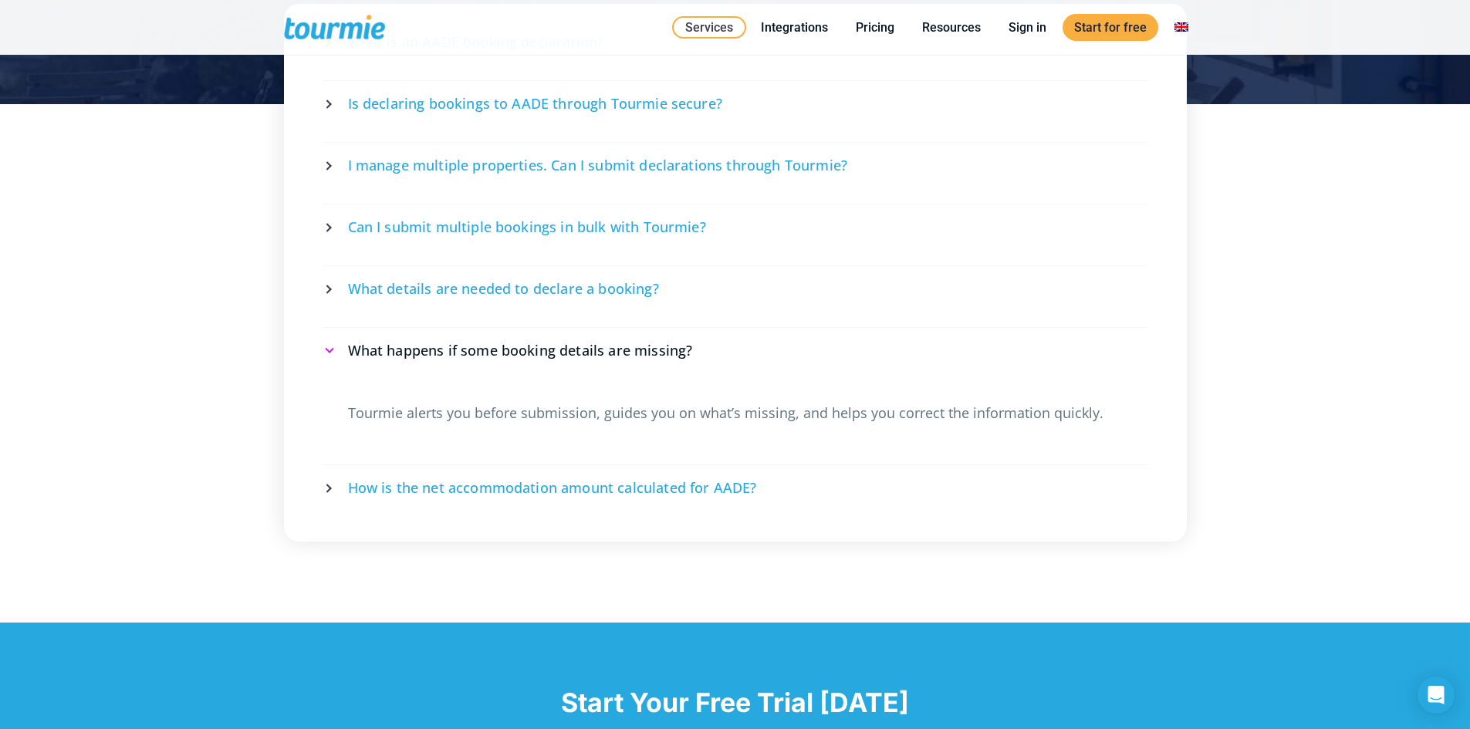
click at [556, 494] on span "How is the net accommodation amount calculated for AADE?" at bounding box center [552, 488] width 409 height 19
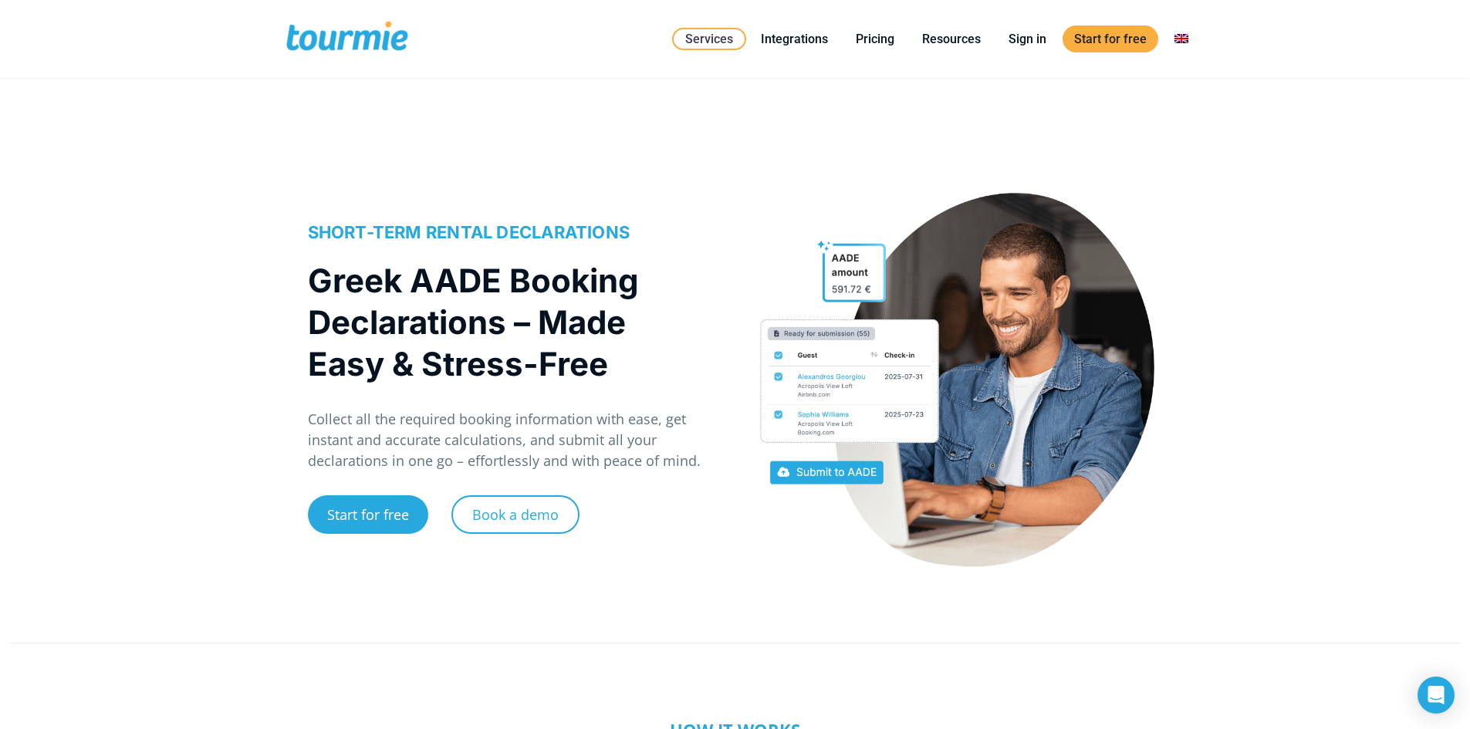
click at [324, 41] on span at bounding box center [347, 39] width 127 height 36
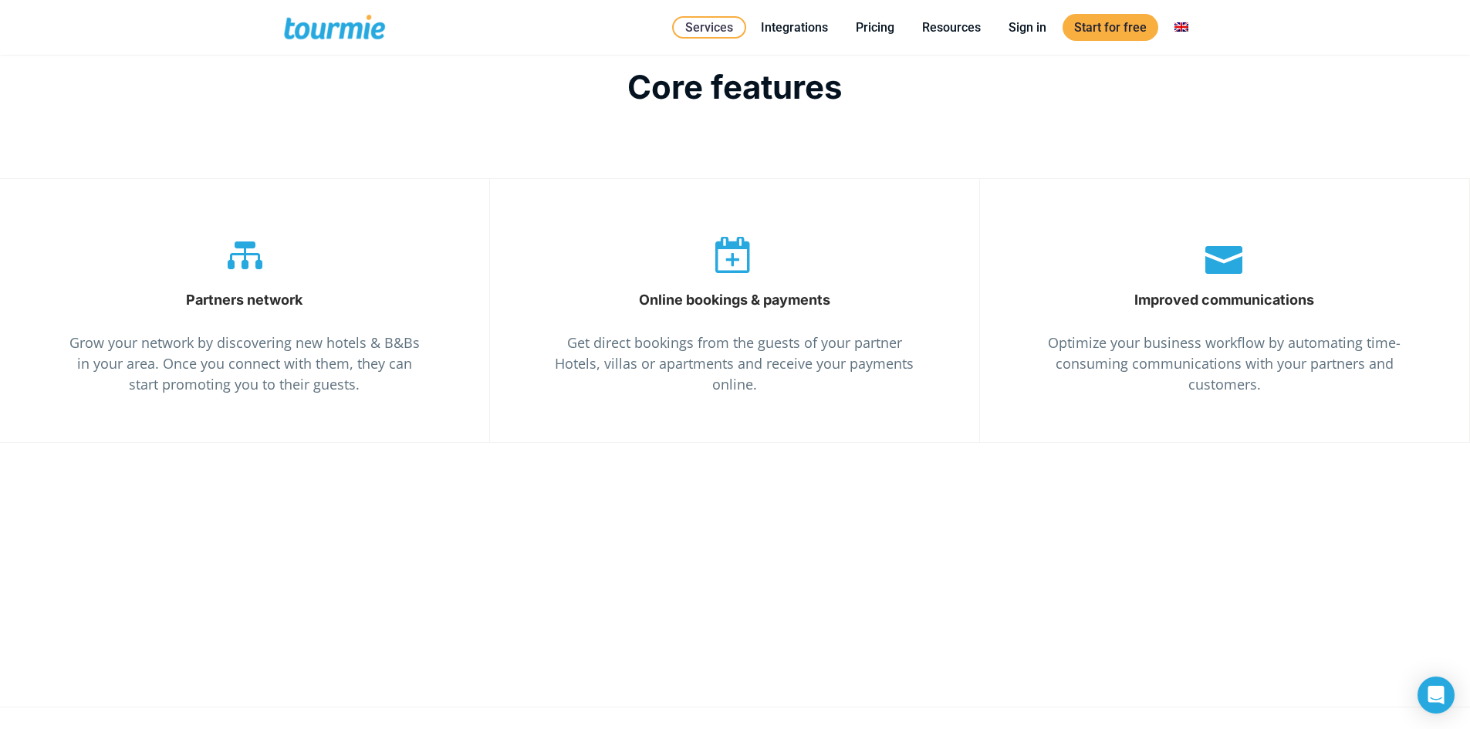
scroll to position [2625, 0]
